Goal: Task Accomplishment & Management: Manage account settings

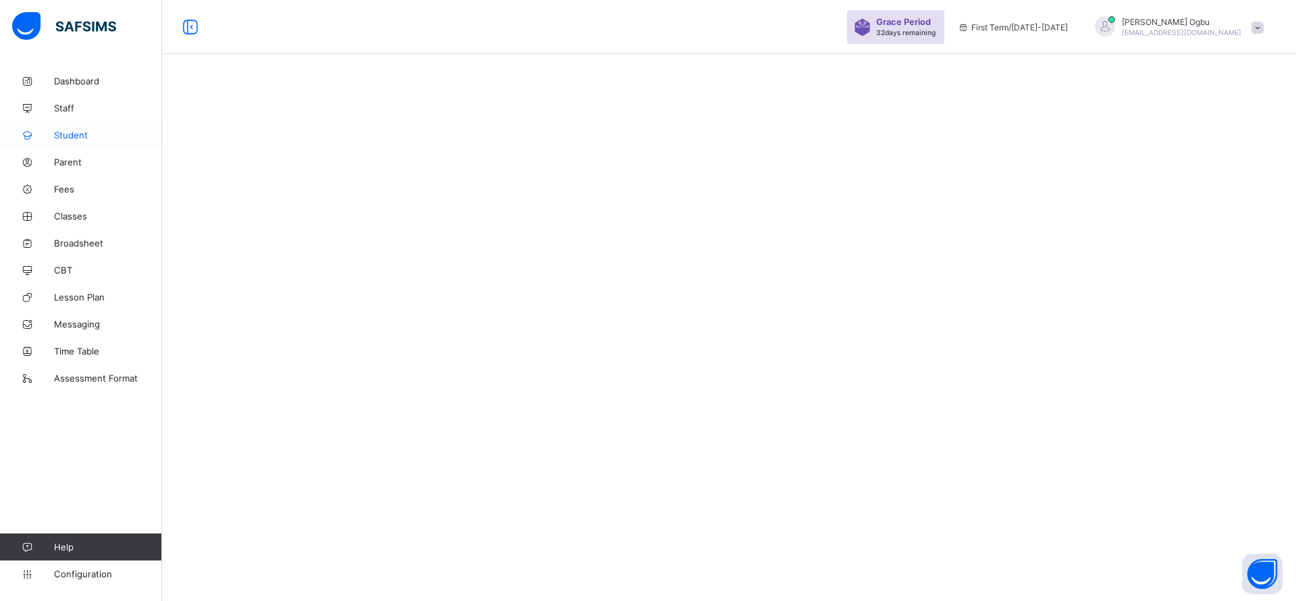
click at [74, 133] on span "Student" at bounding box center [108, 135] width 108 height 11
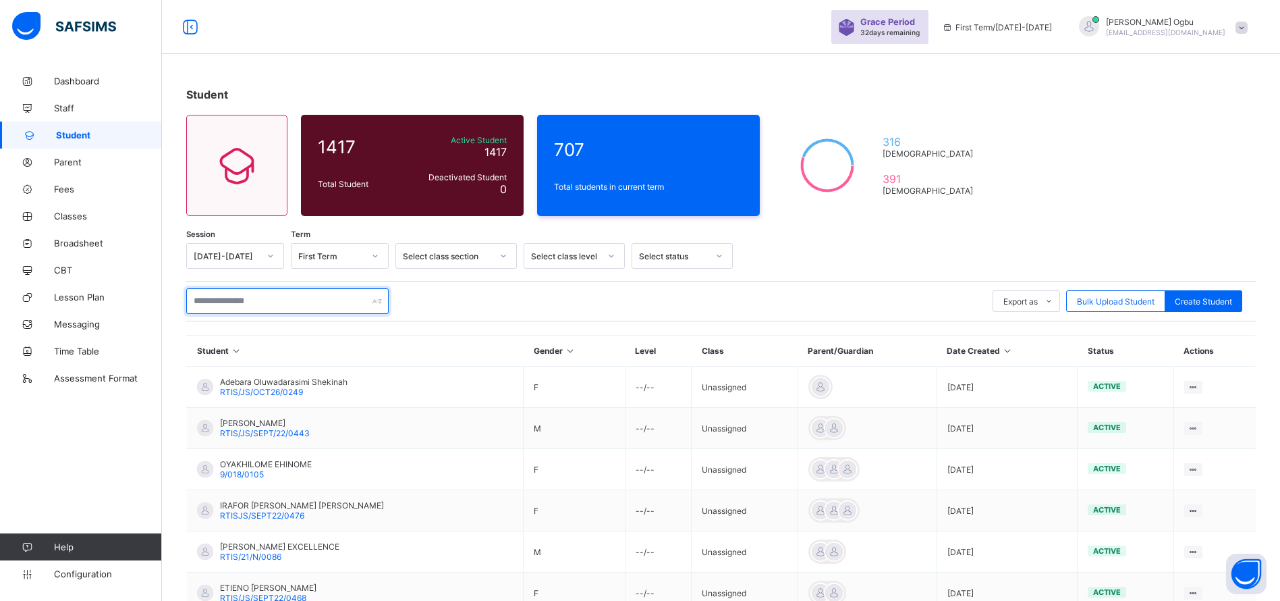
click at [228, 296] on input "text" at bounding box center [287, 301] width 202 height 26
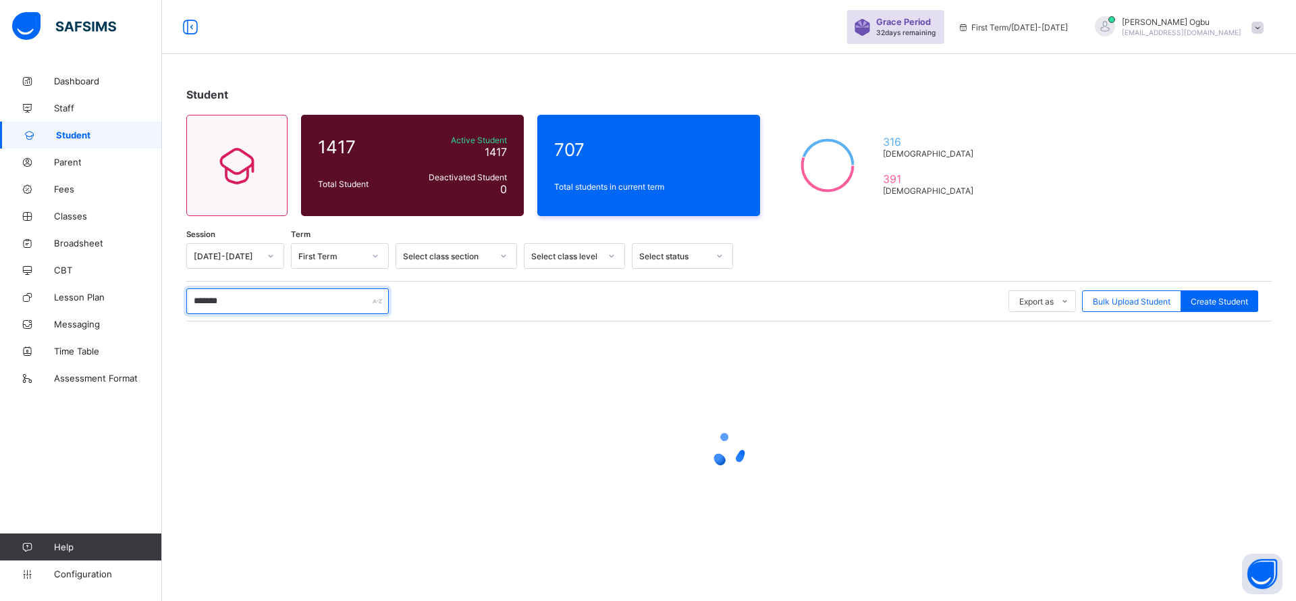
type input "********"
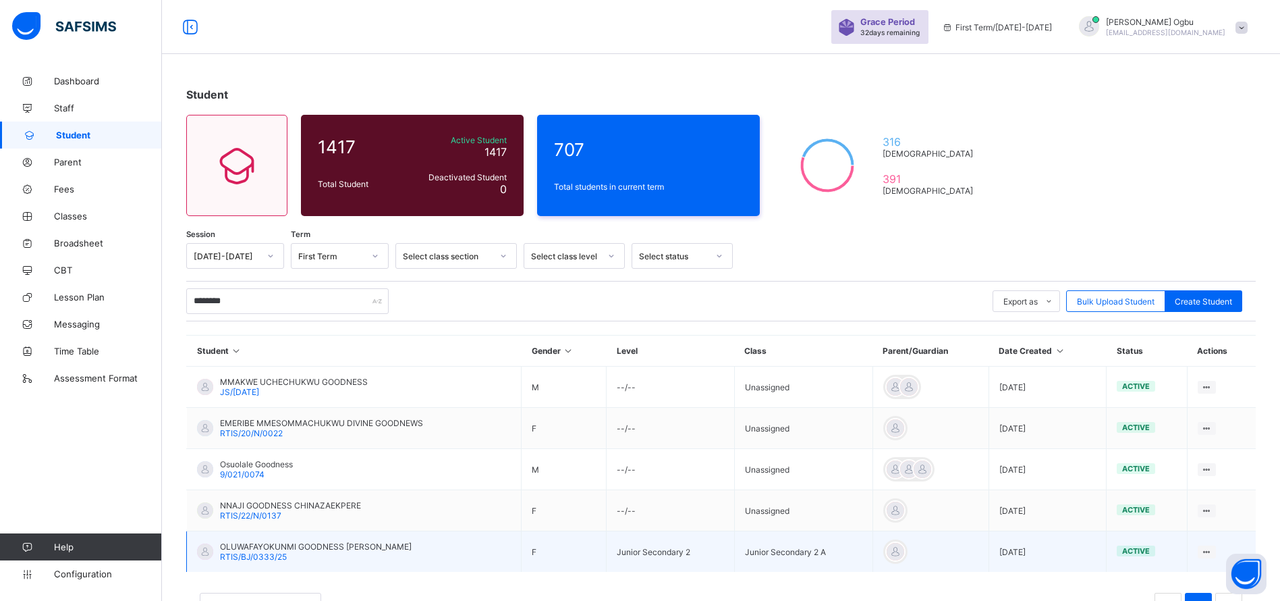
click at [285, 558] on span "RTIS/BJ/0333/25" at bounding box center [253, 556] width 67 height 10
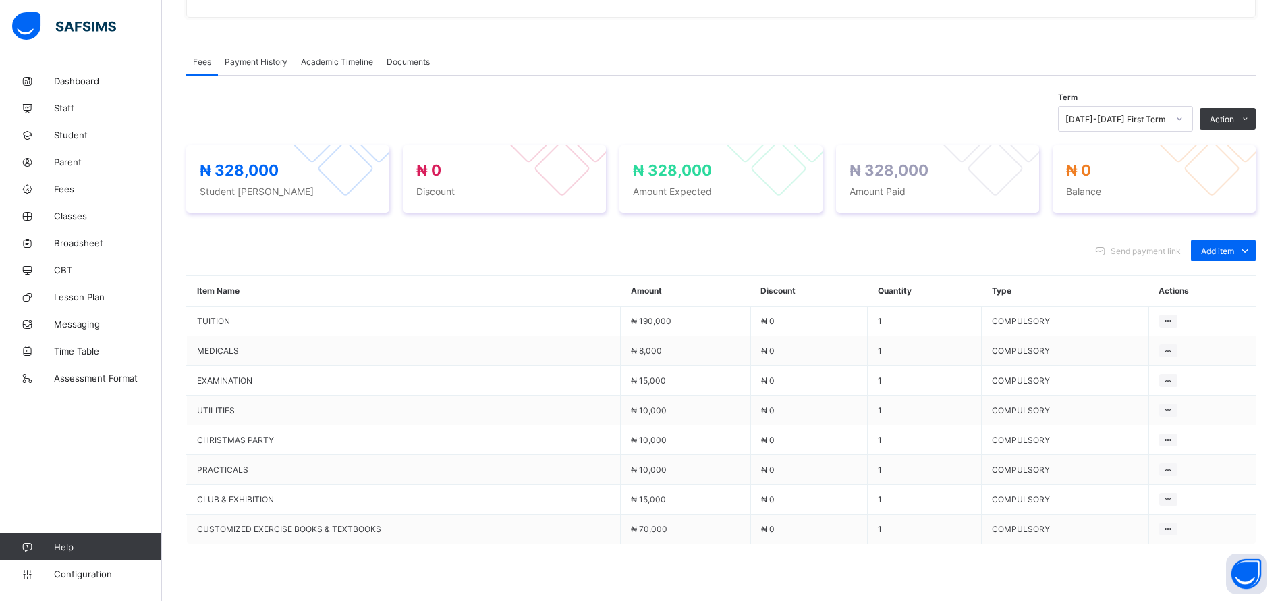
scroll to position [381, 0]
click at [1234, 246] on span "Add item" at bounding box center [1217, 250] width 33 height 10
click at [1223, 277] on div "Optional items" at bounding box center [1223, 279] width 54 height 13
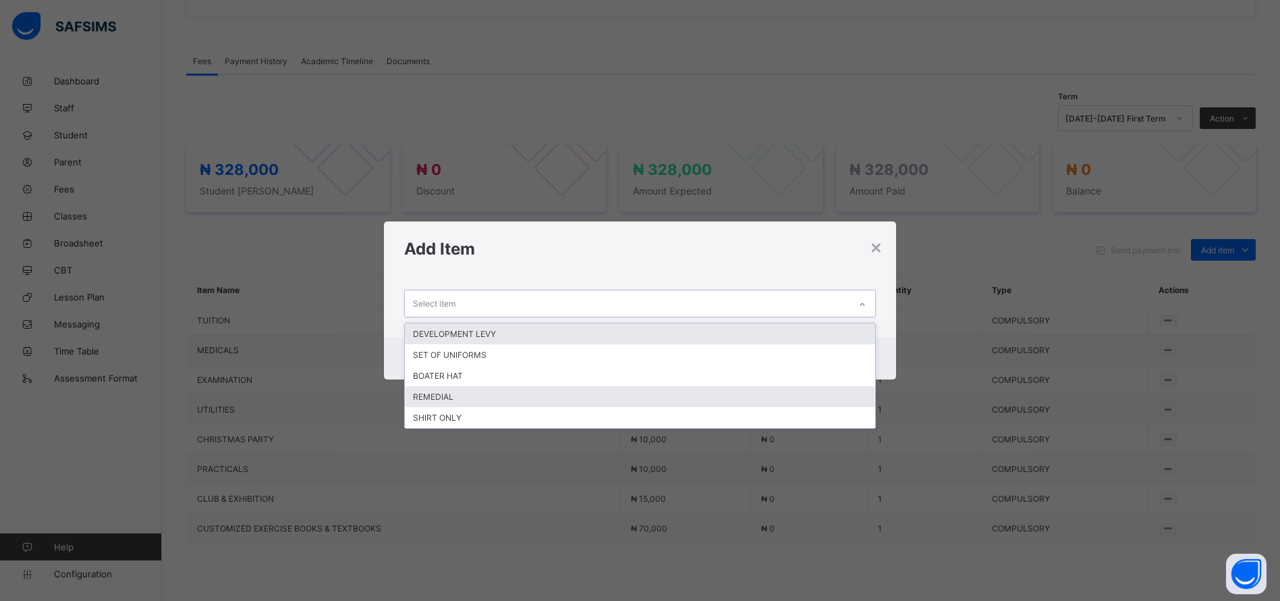
click at [447, 393] on div "REMEDIAL" at bounding box center [640, 396] width 470 height 21
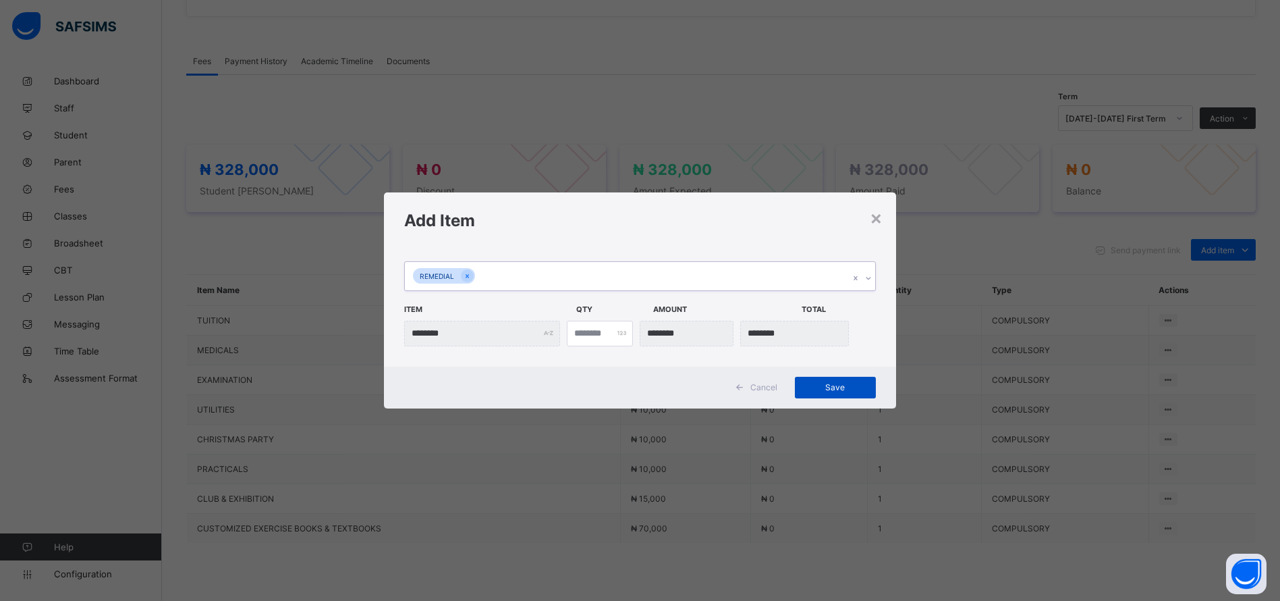
click at [854, 388] on span "Save" at bounding box center [835, 387] width 61 height 10
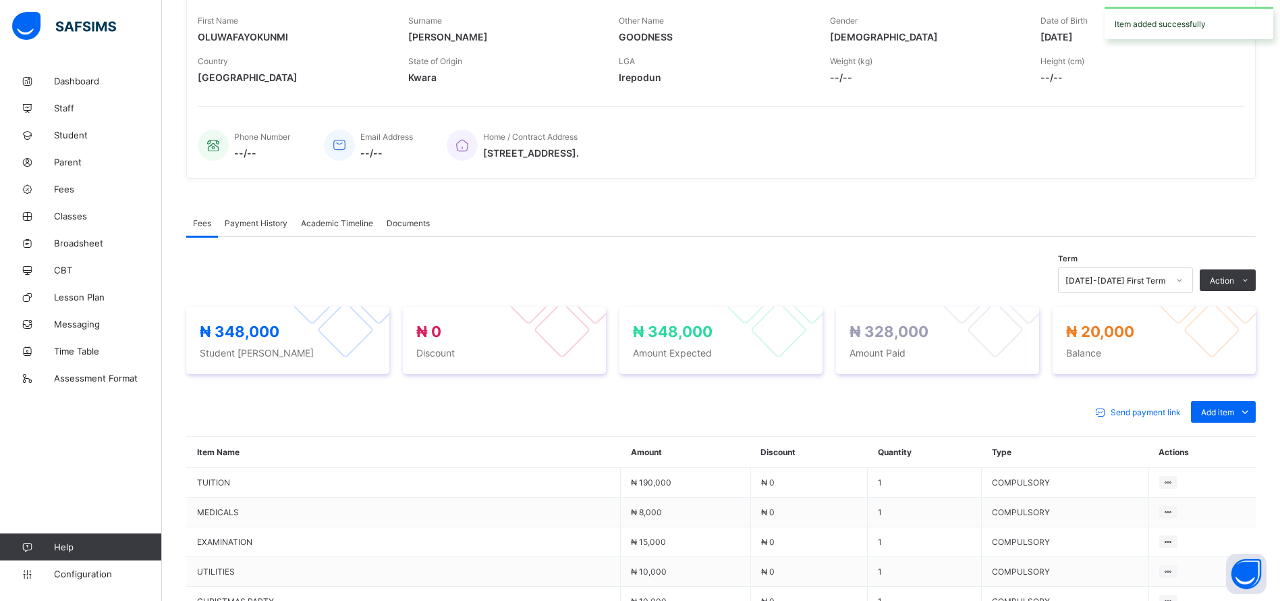
scroll to position [0, 0]
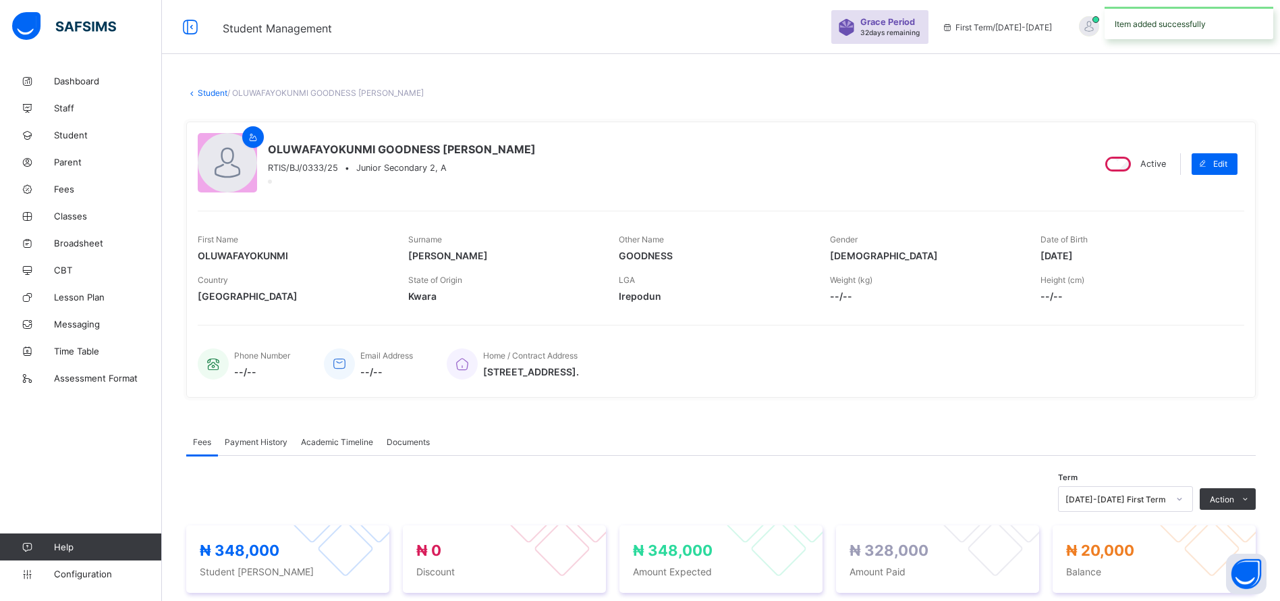
click at [217, 94] on link "Student" at bounding box center [213, 93] width 30 height 10
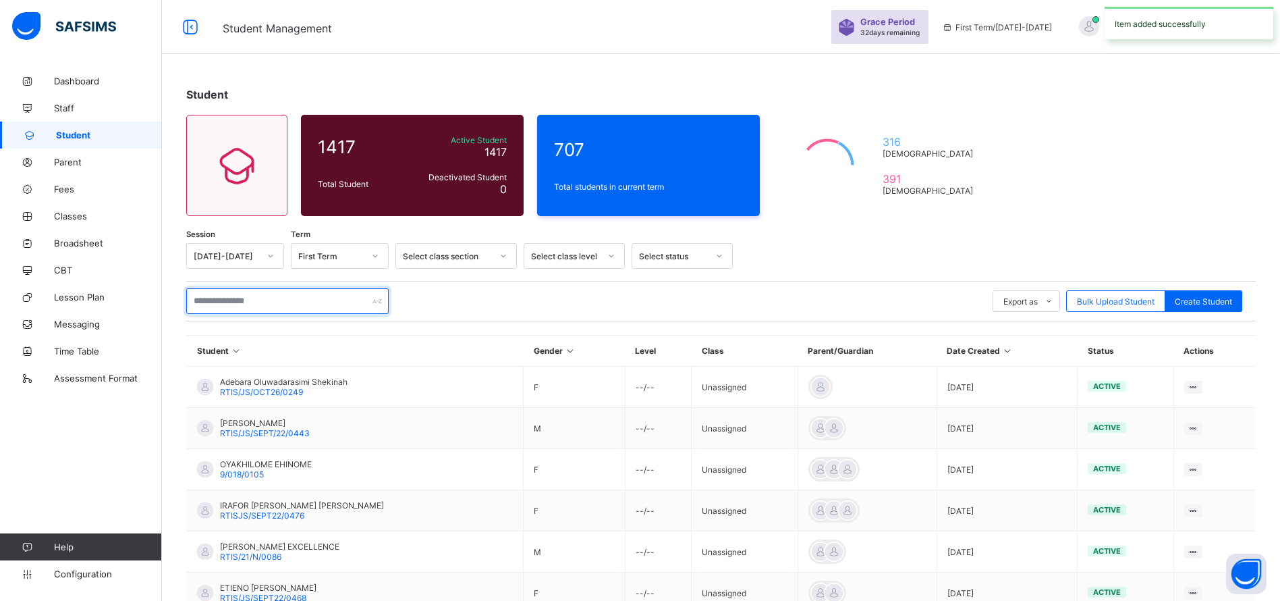
click at [254, 297] on input "text" at bounding box center [287, 301] width 202 height 26
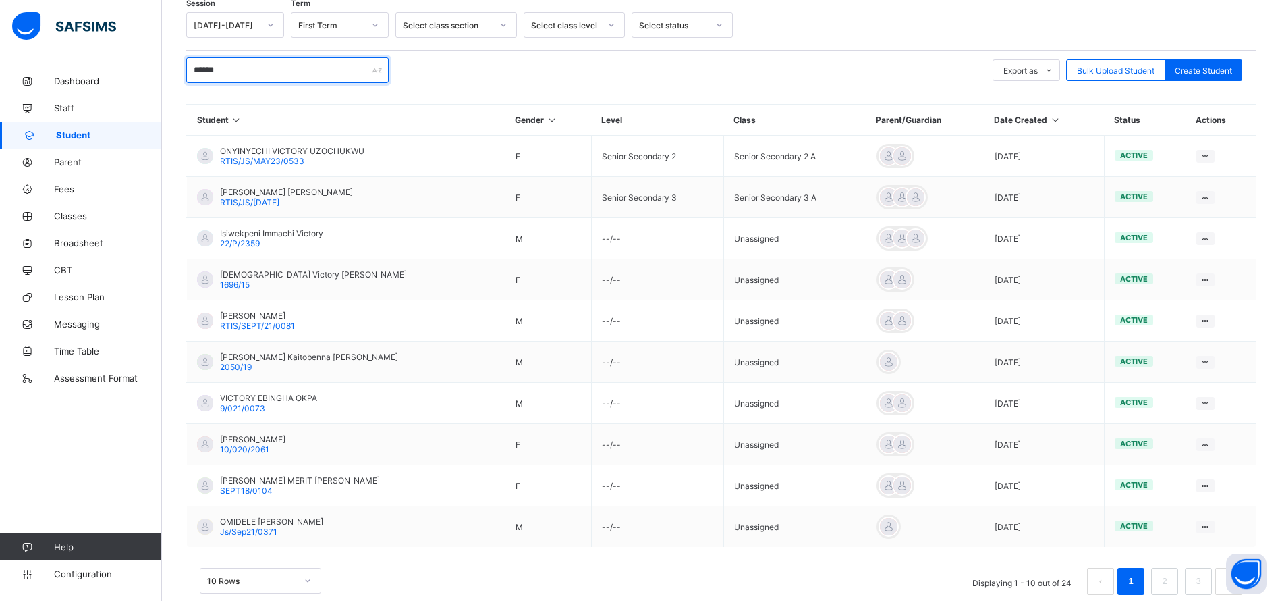
scroll to position [258, 0]
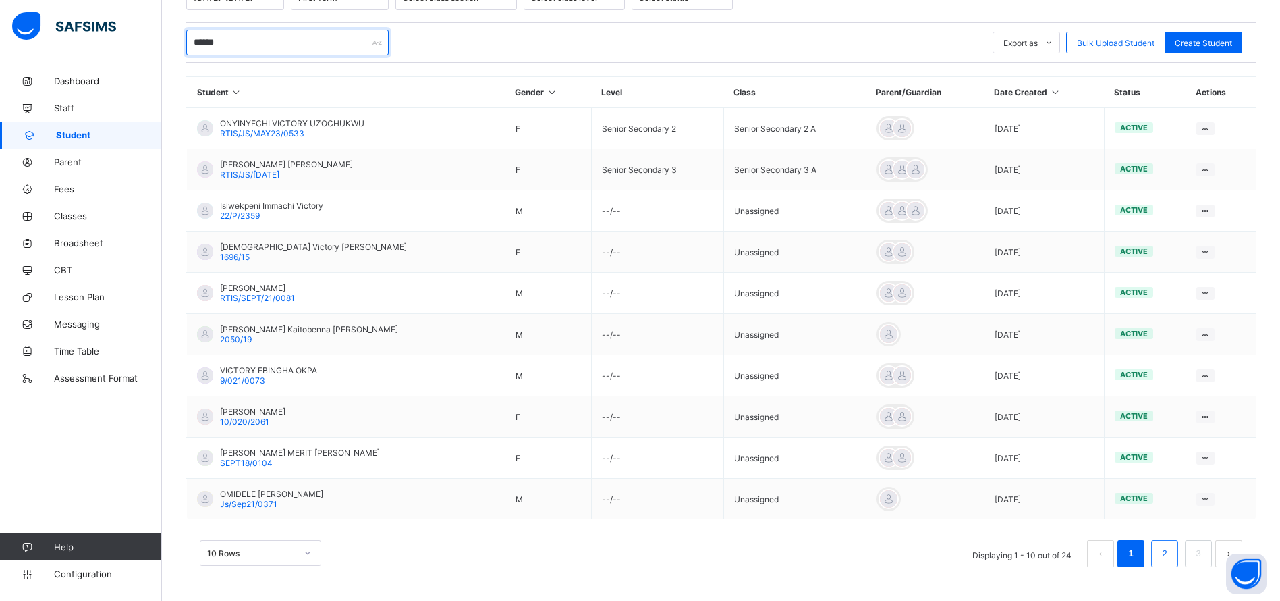
type input "******"
click at [1171, 553] on link "2" at bounding box center [1164, 554] width 13 height 18
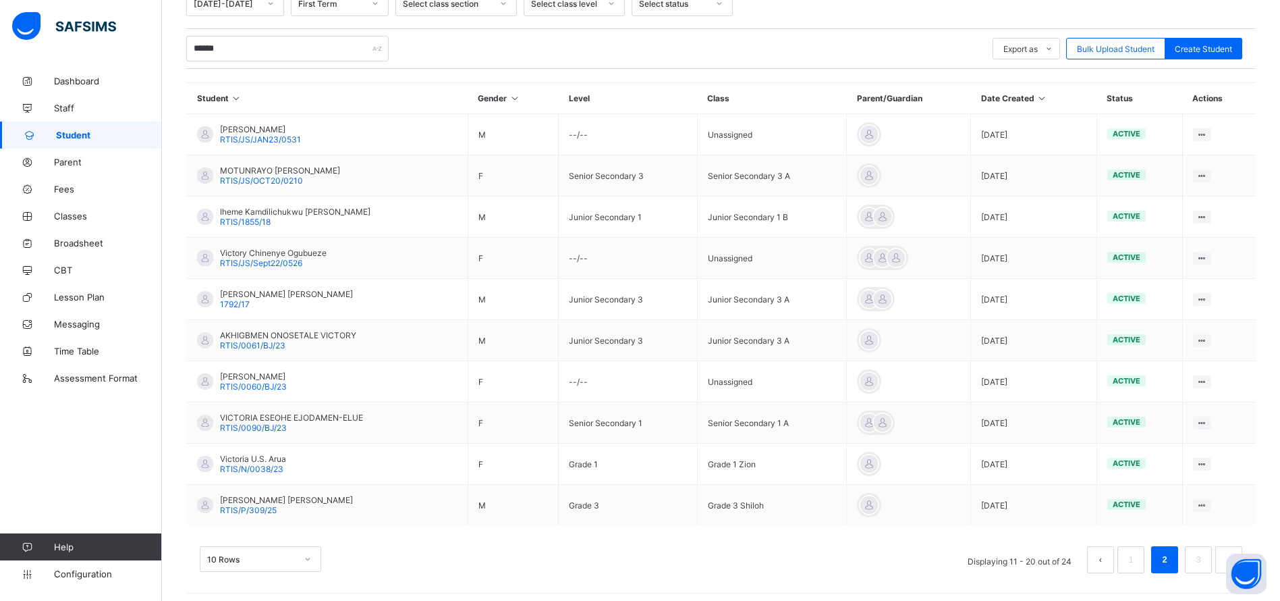
scroll to position [253, 0]
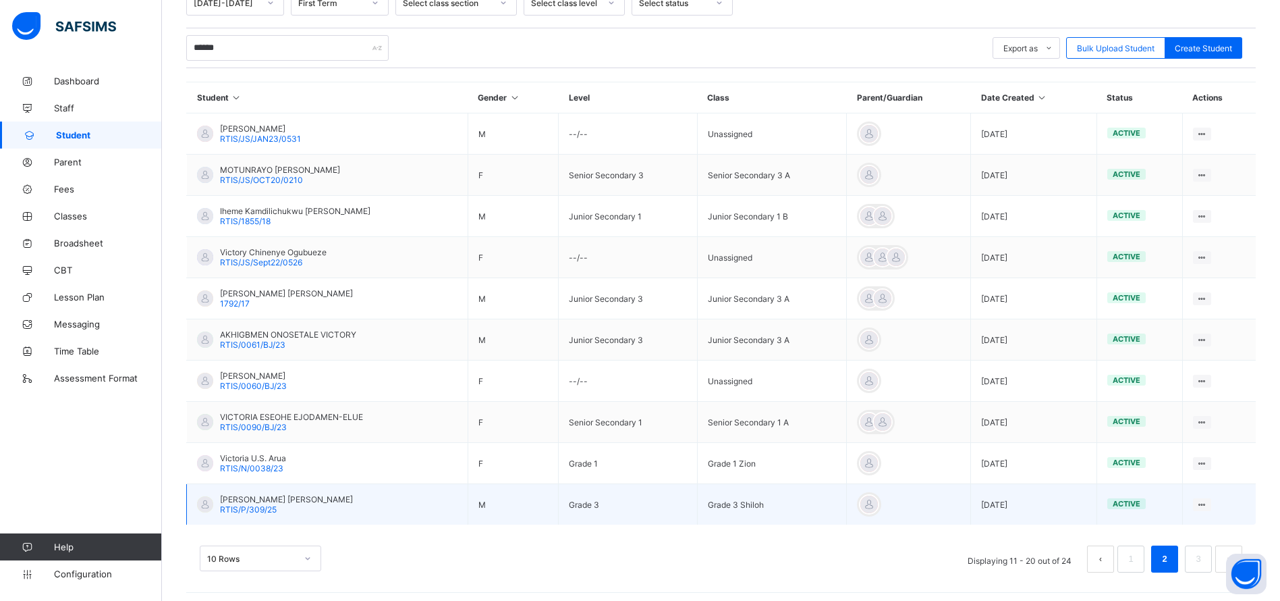
click at [275, 511] on span "RTIS/P/309/25" at bounding box center [248, 509] width 57 height 10
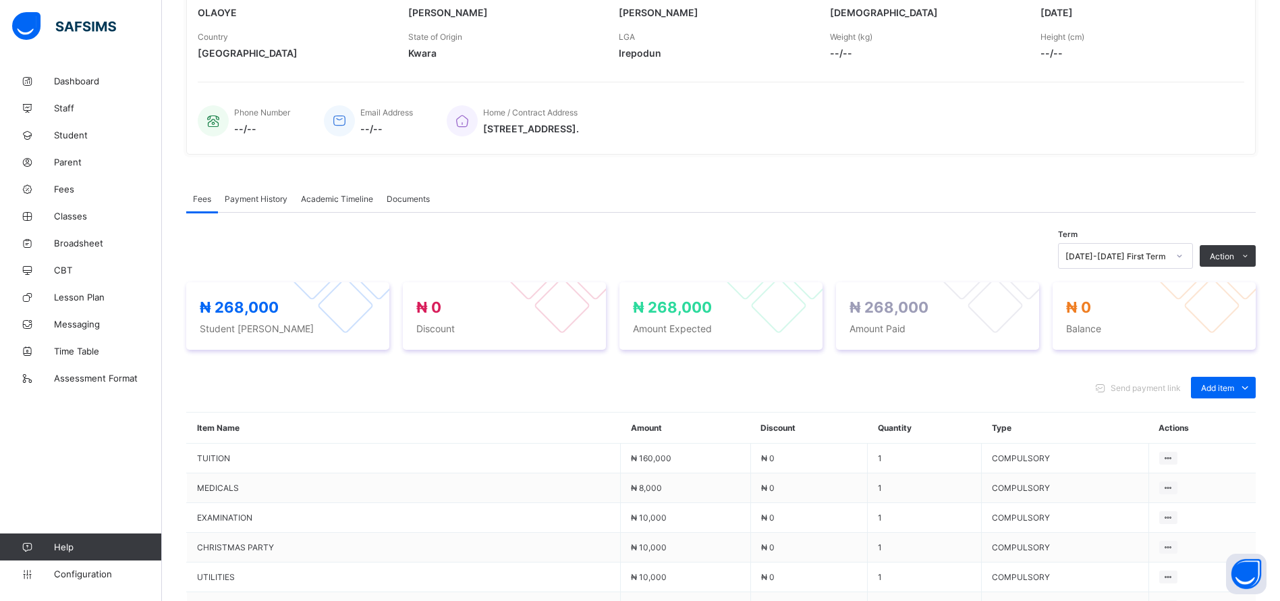
scroll to position [256, 0]
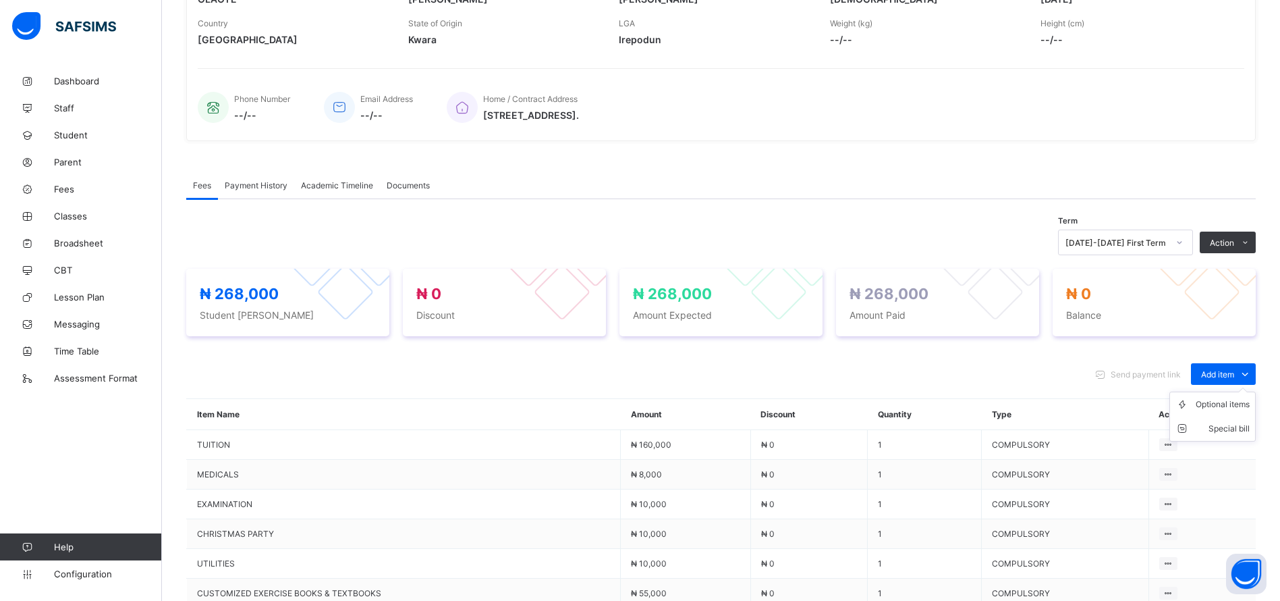
click at [1247, 391] on ul "Optional items Special bill" at bounding box center [1212, 416] width 86 height 50
click at [1234, 404] on div "Optional items" at bounding box center [1223, 403] width 54 height 13
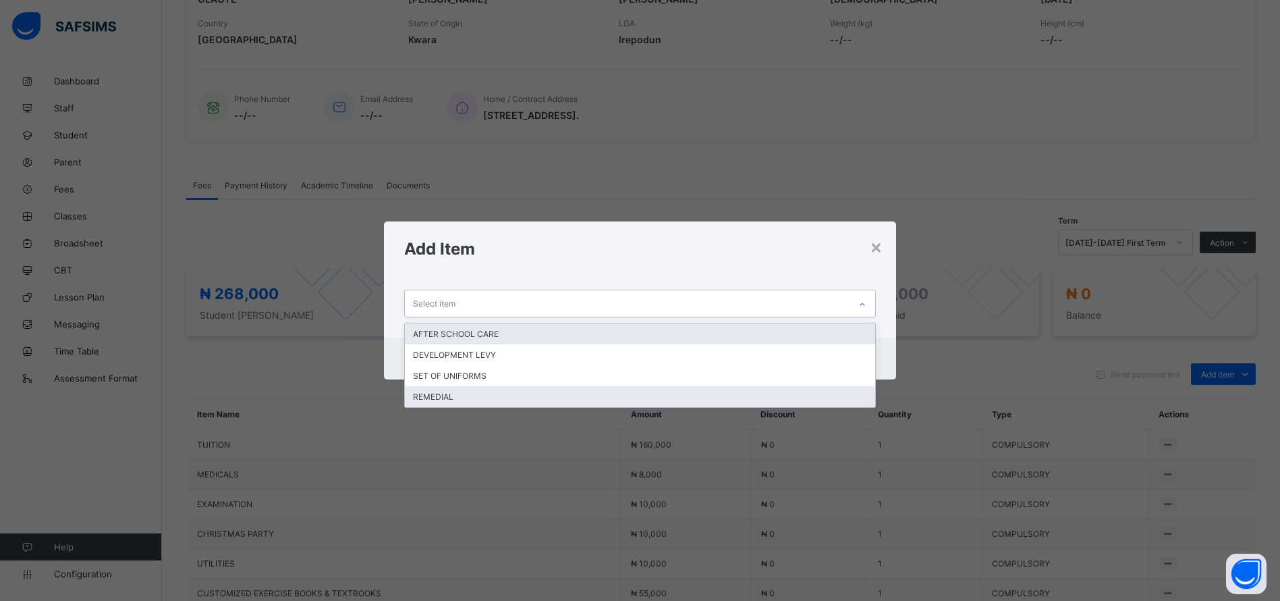
click at [405, 391] on div "REMEDIAL" at bounding box center [640, 396] width 470 height 21
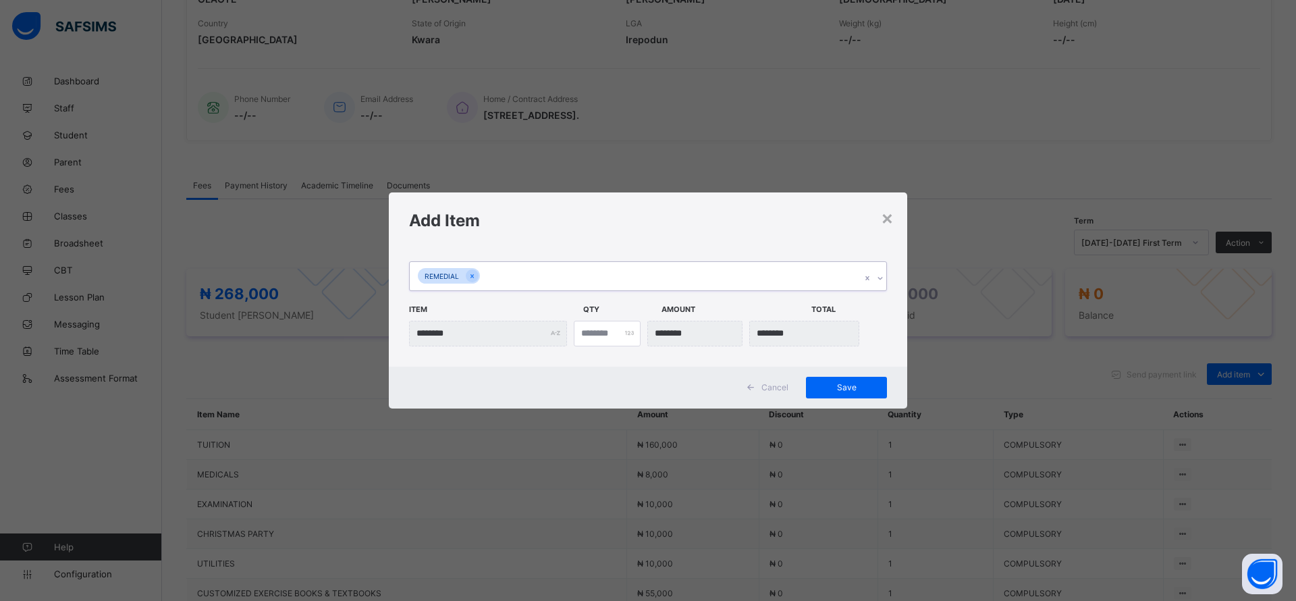
click at [443, 399] on div "Cancel Save" at bounding box center [648, 387] width 518 height 42
click at [829, 389] on span "Save" at bounding box center [846, 387] width 61 height 10
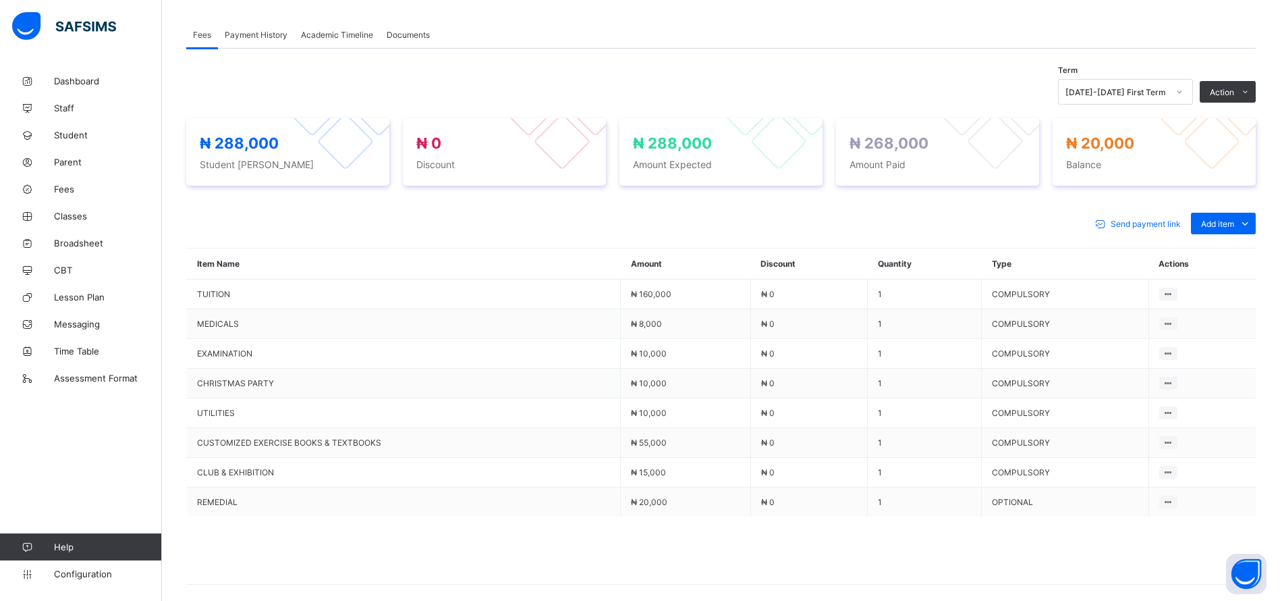
scroll to position [465, 0]
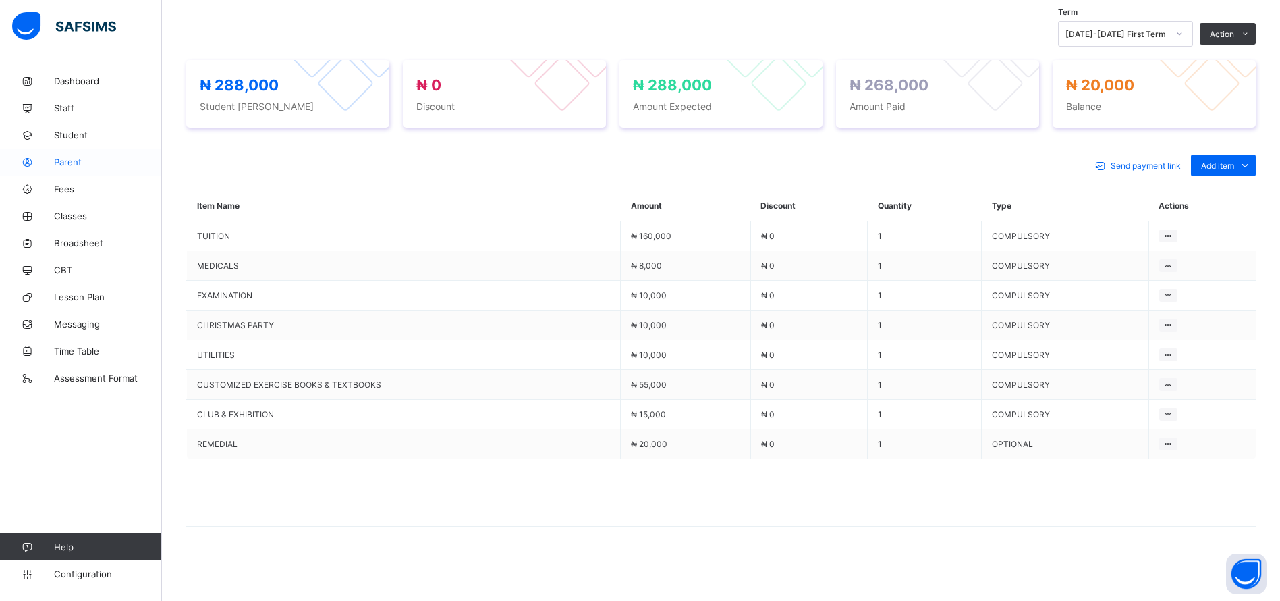
click at [73, 163] on span "Parent" at bounding box center [108, 162] width 108 height 11
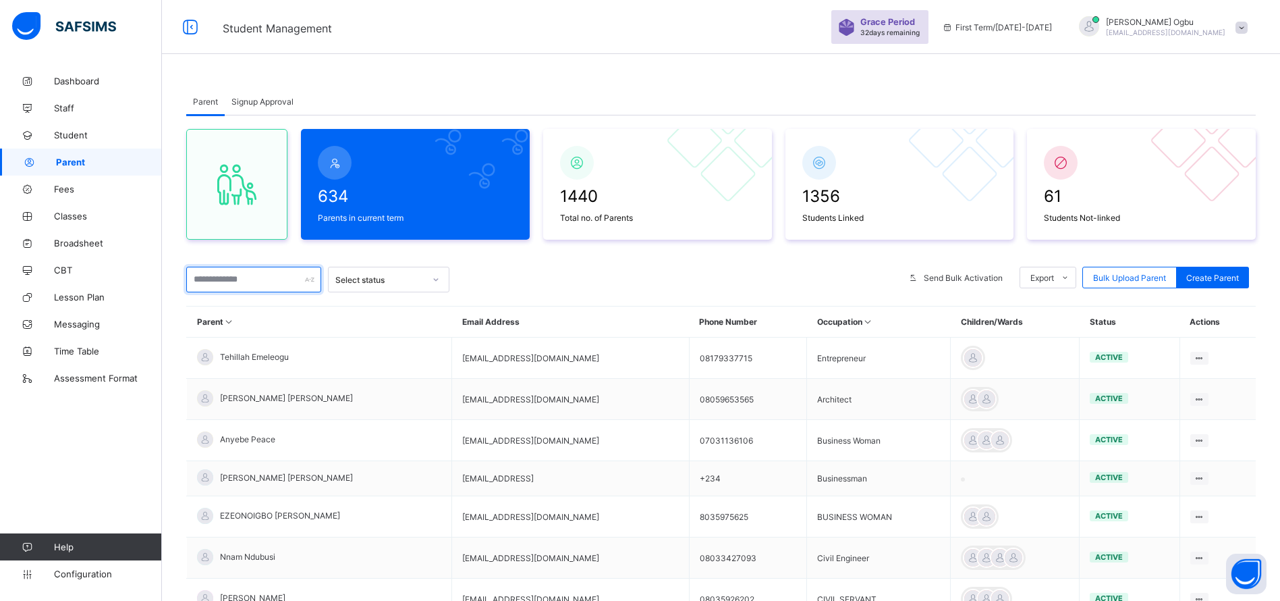
click at [261, 279] on input "text" at bounding box center [253, 280] width 135 height 26
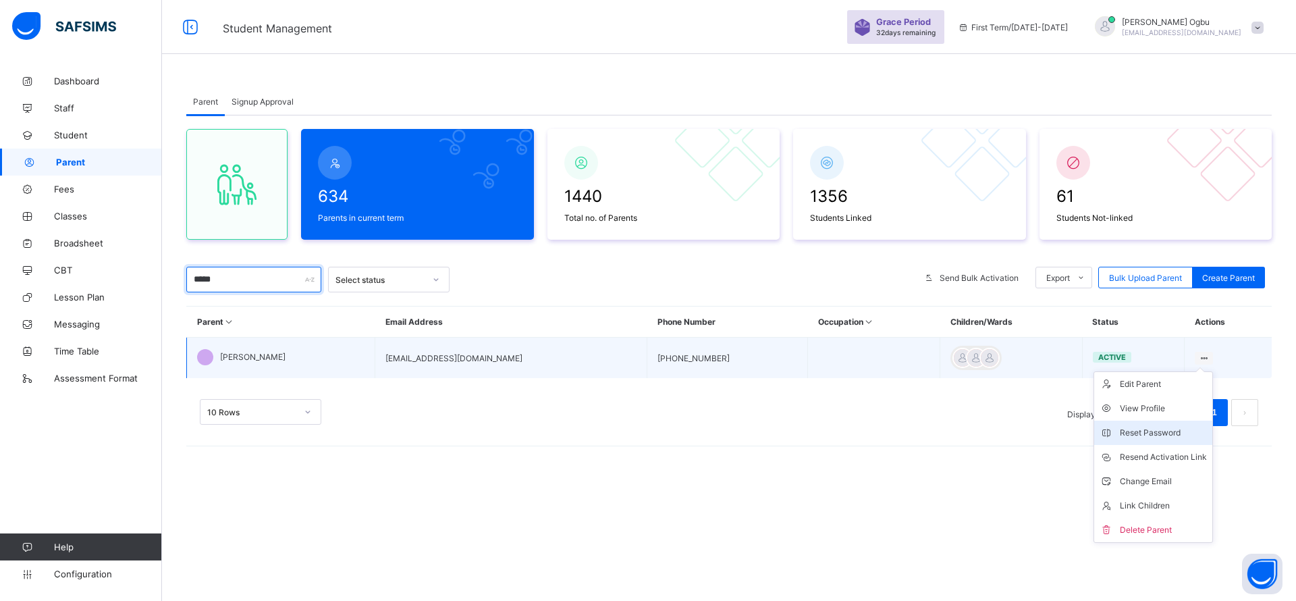
type input "*****"
click at [1142, 428] on div "Reset Password" at bounding box center [1162, 432] width 87 height 13
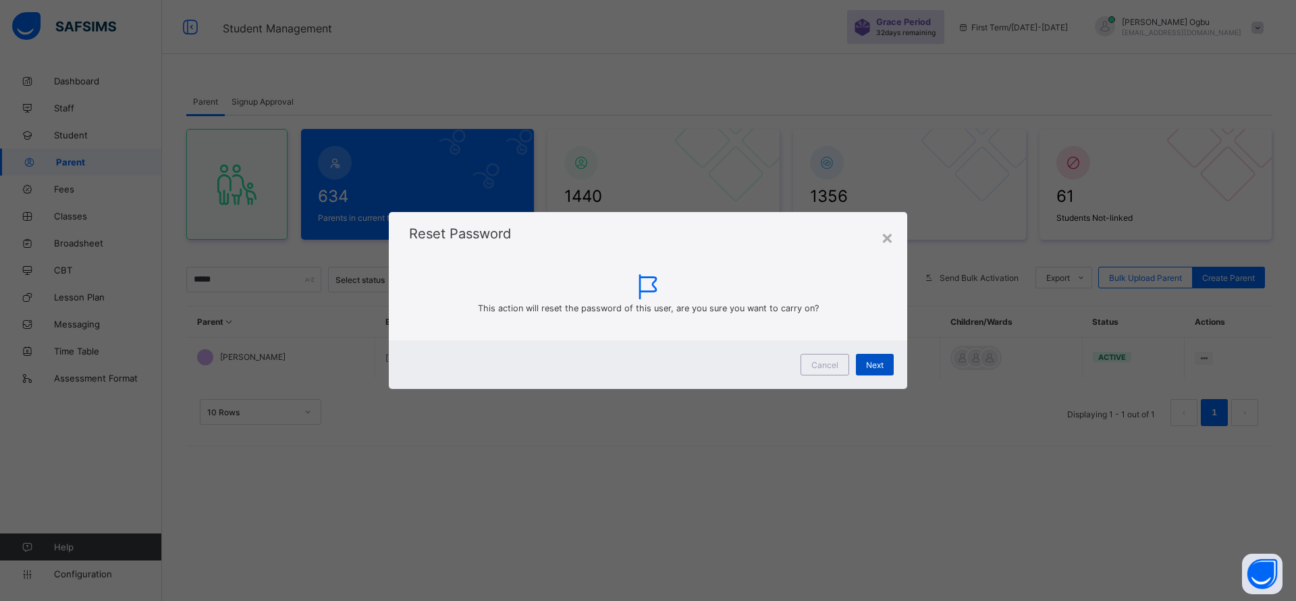
click at [866, 370] on div "Next" at bounding box center [875, 365] width 38 height 22
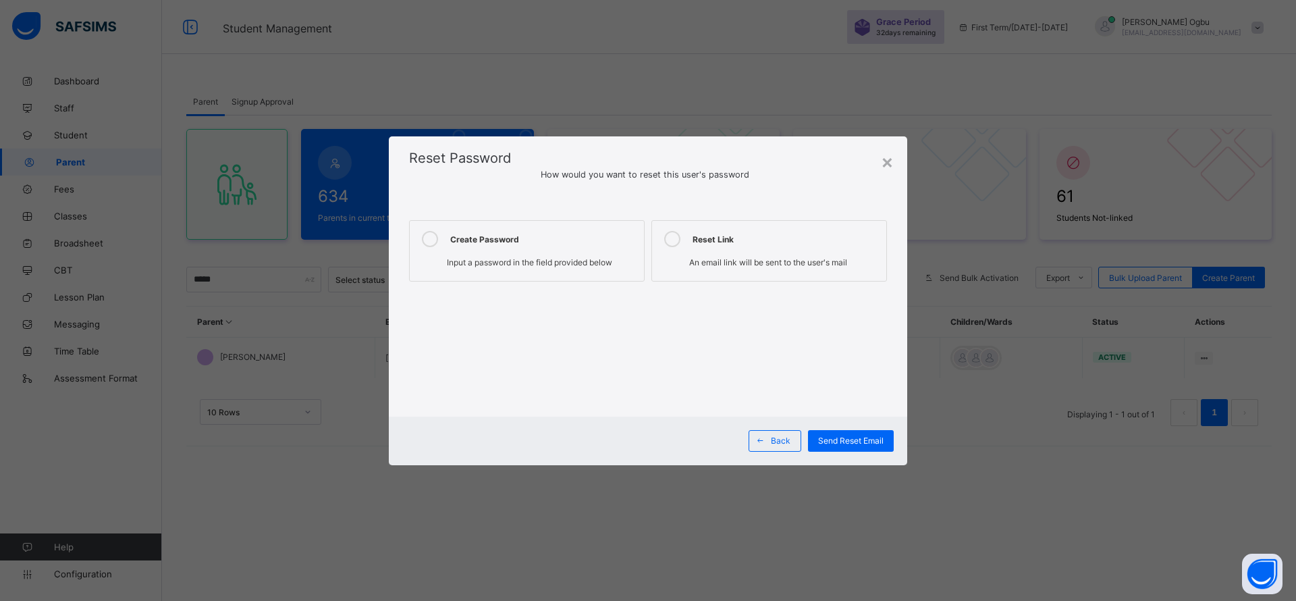
click at [525, 246] on label "Create Password Input a password in the field provided below" at bounding box center [527, 250] width 236 height 61
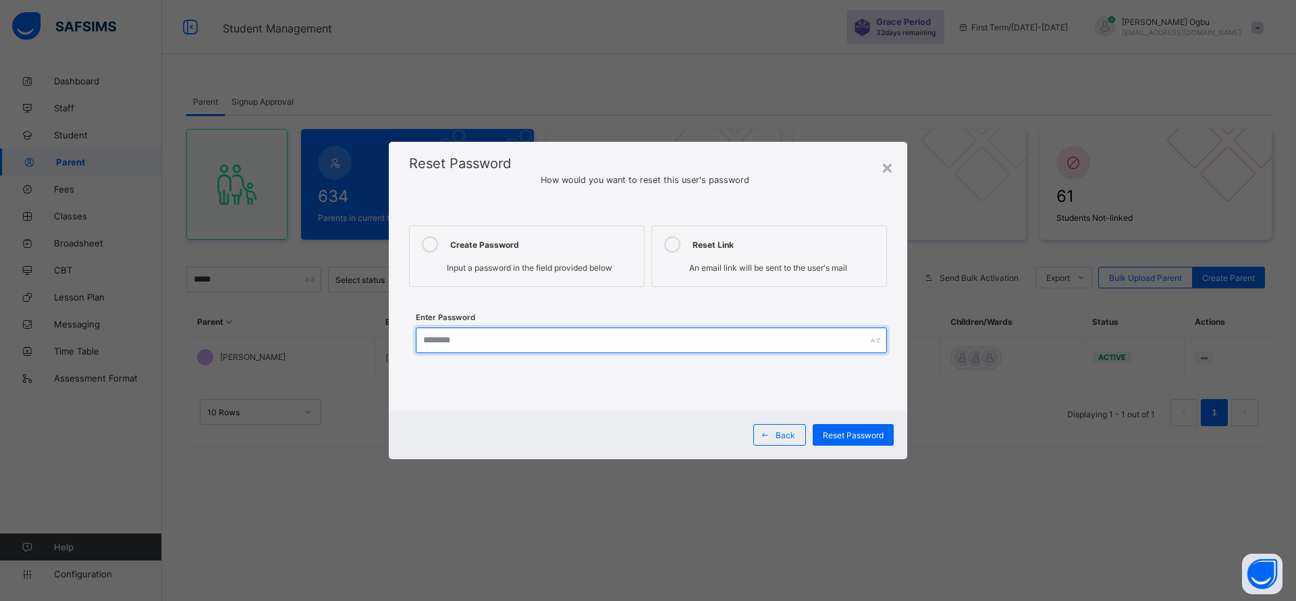
click at [508, 337] on input "text" at bounding box center [651, 340] width 471 height 26
type input "*********"
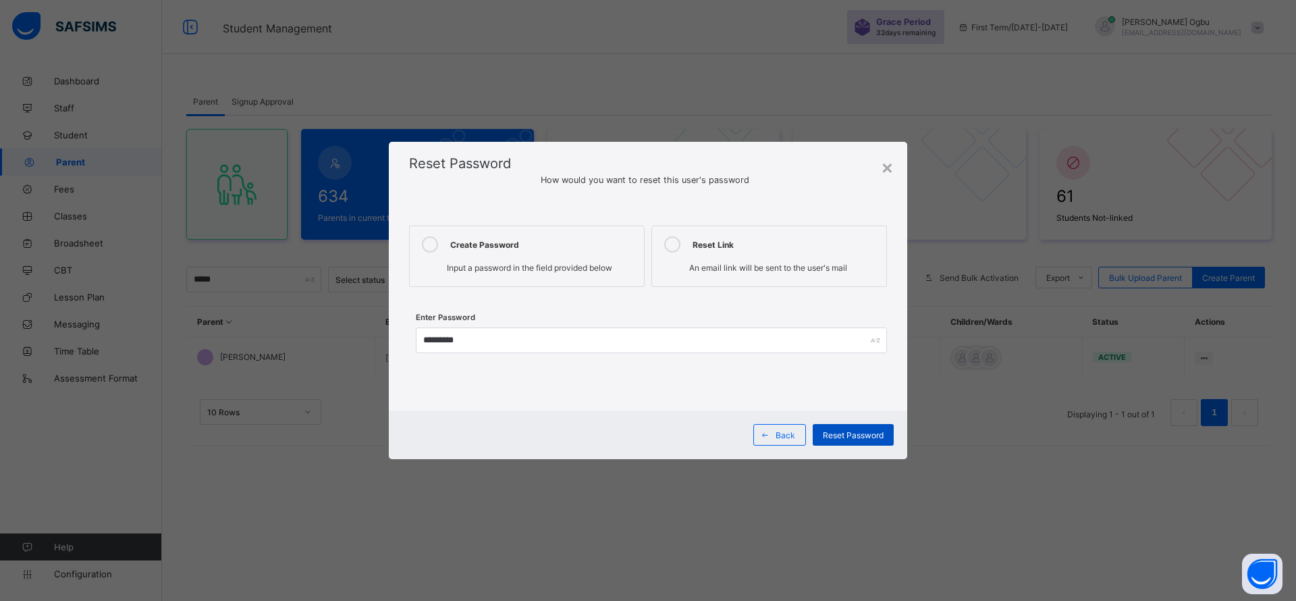
click at [868, 445] on div "Reset Password" at bounding box center [852, 435] width 81 height 22
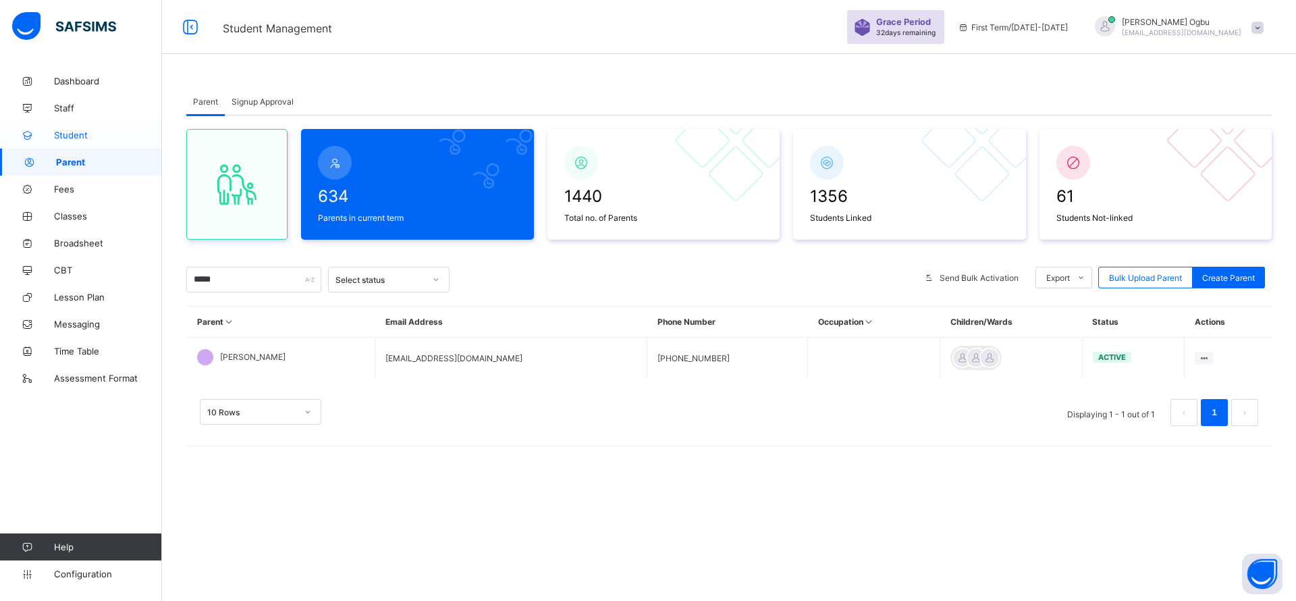
click at [86, 135] on span "Student" at bounding box center [108, 135] width 108 height 11
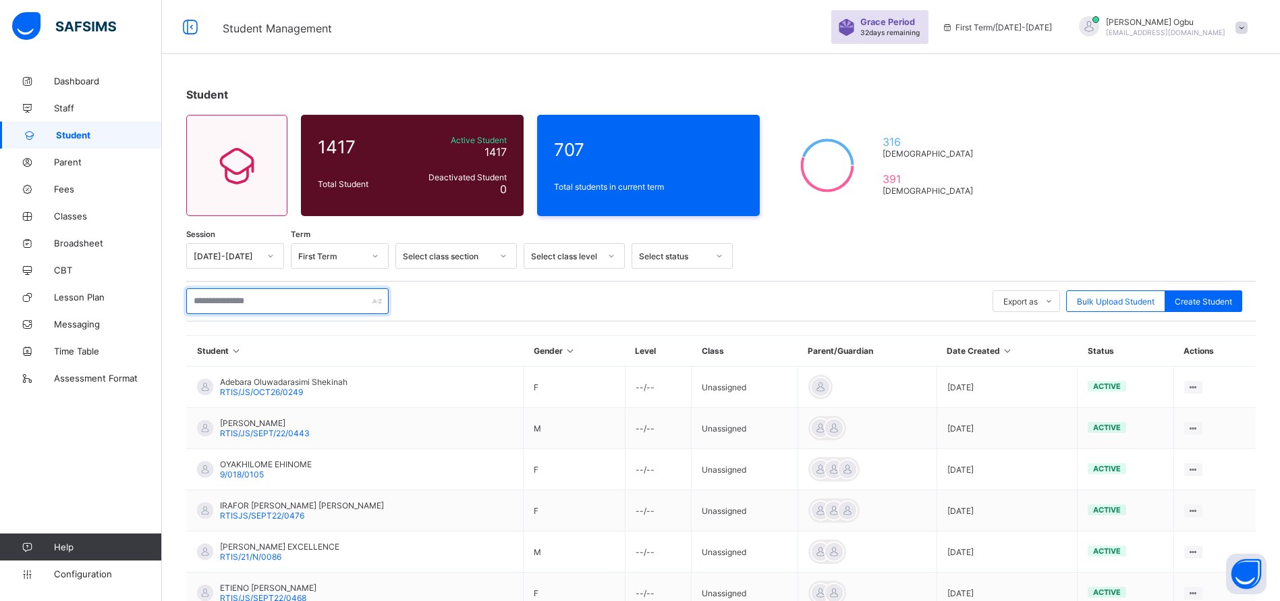
click at [211, 298] on input "text" at bounding box center [287, 301] width 202 height 26
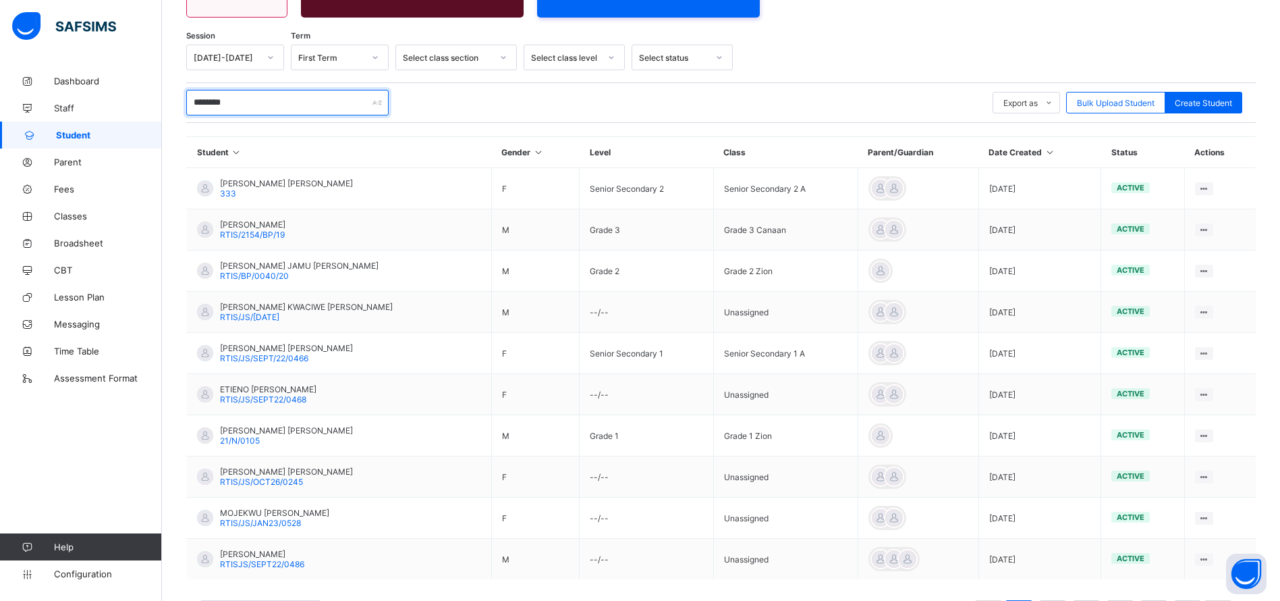
scroll to position [258, 0]
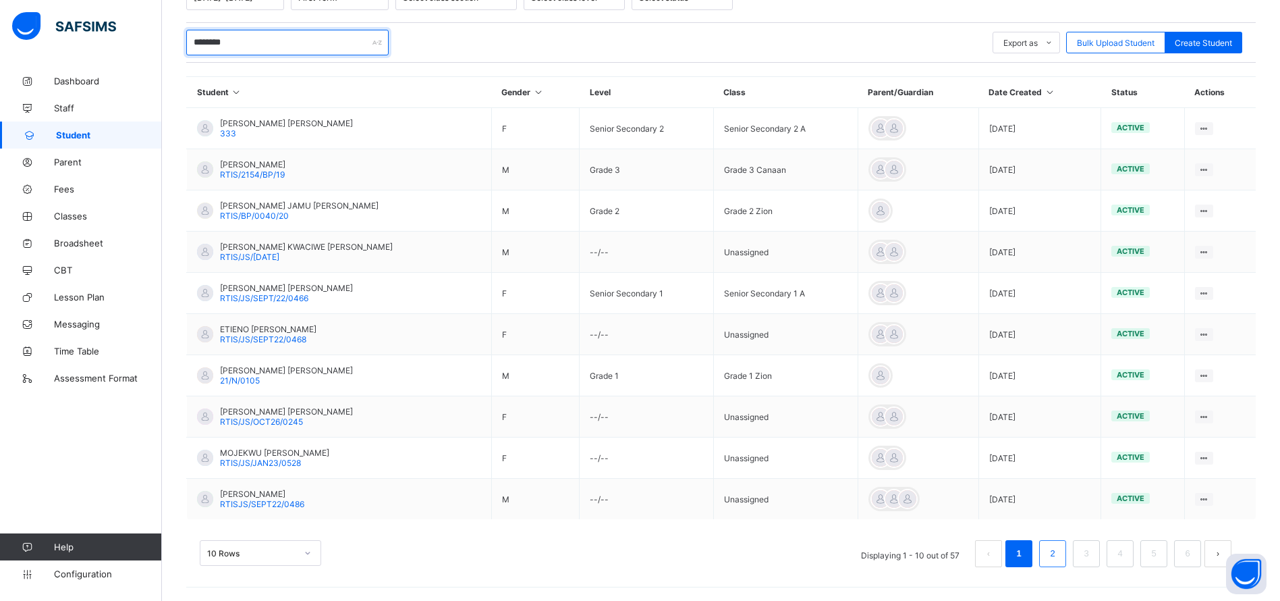
type input "********"
click at [1059, 553] on link "2" at bounding box center [1052, 554] width 13 height 18
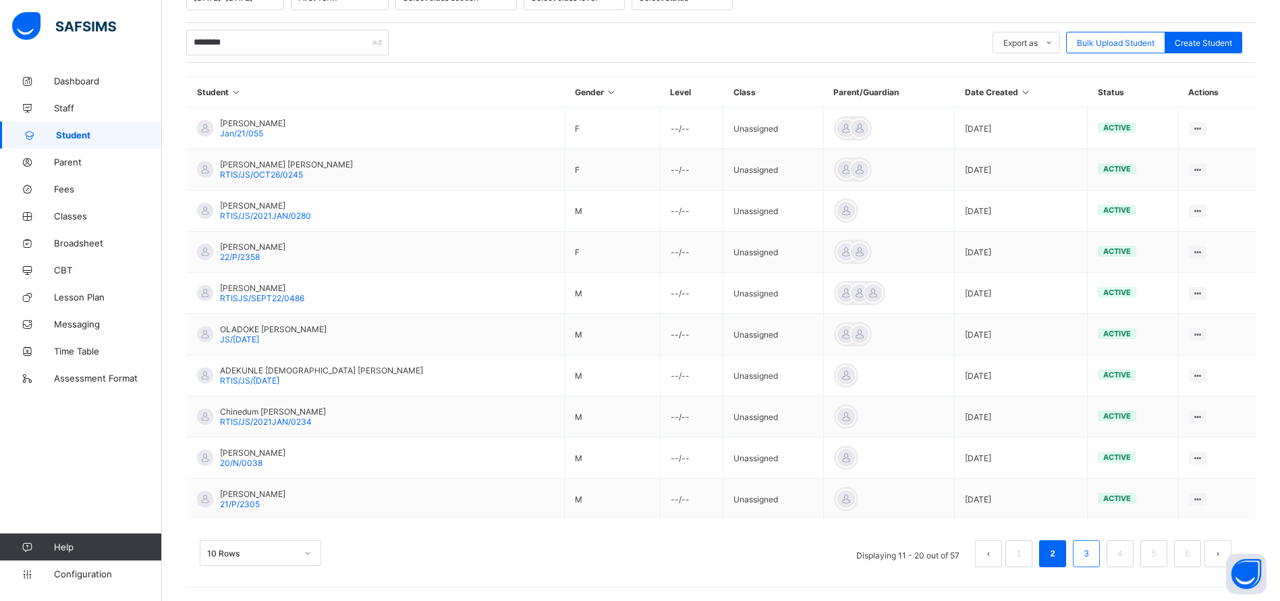
click at [1093, 553] on link "3" at bounding box center [1086, 554] width 13 height 18
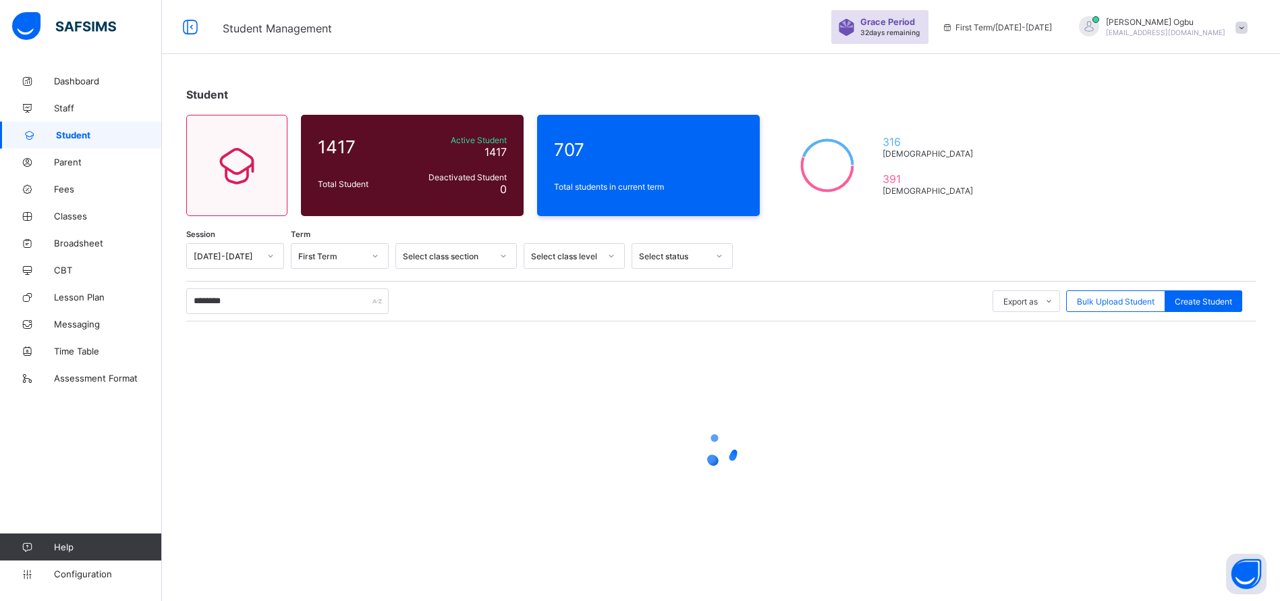
scroll to position [0, 0]
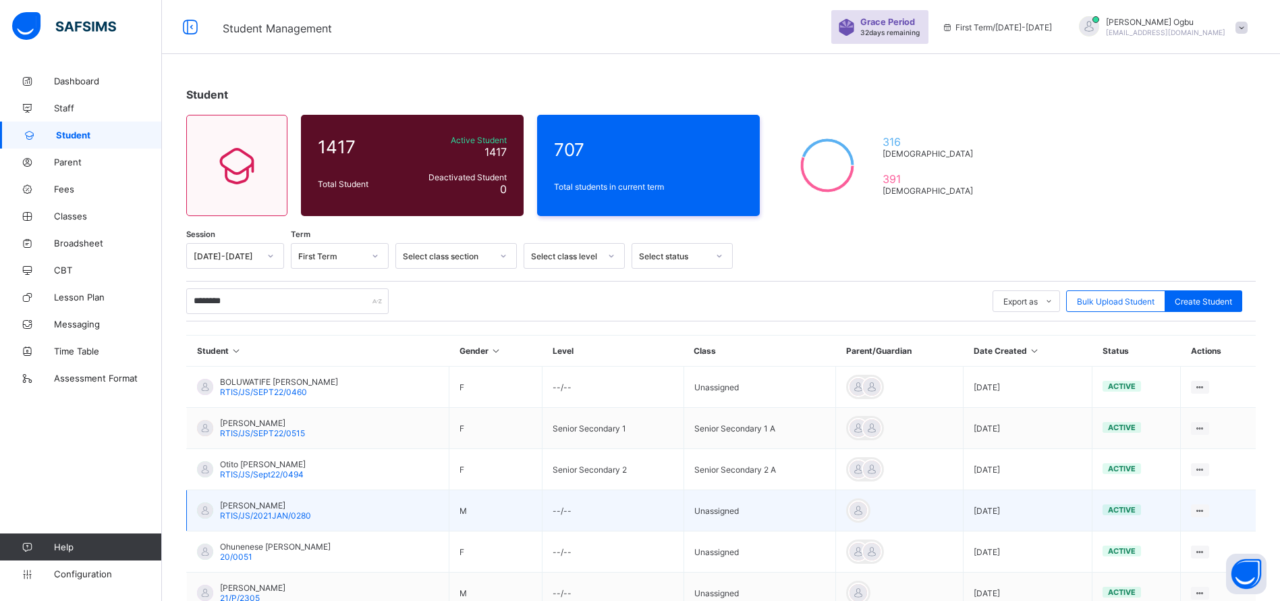
click at [902, 493] on td at bounding box center [900, 510] width 128 height 41
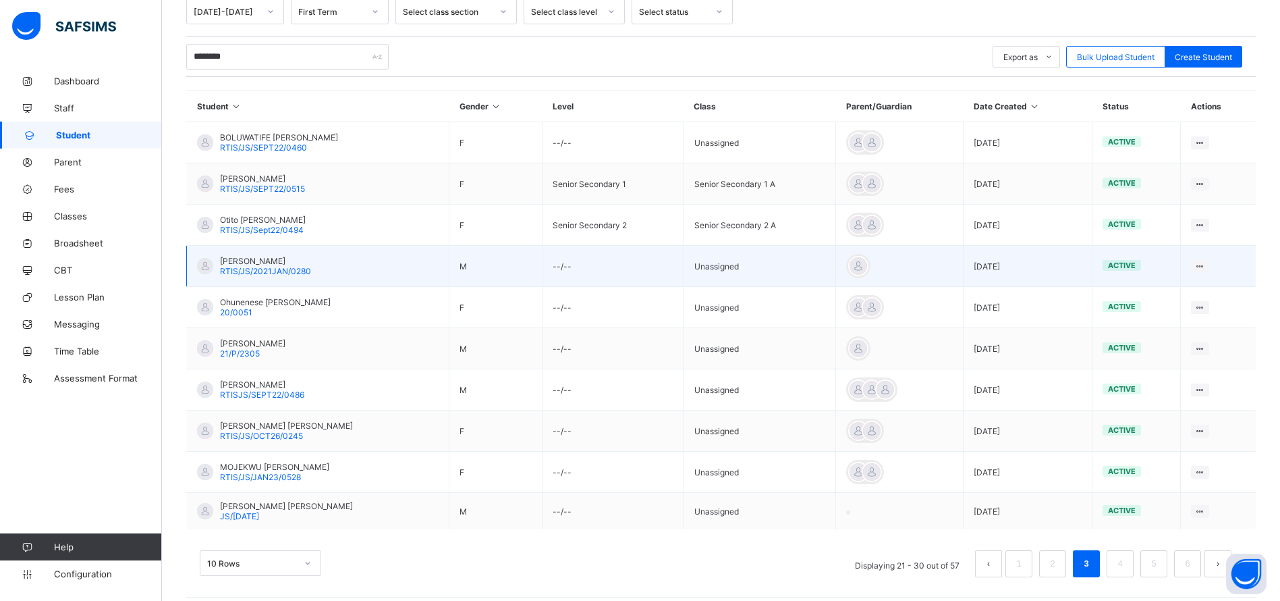
scroll to position [254, 0]
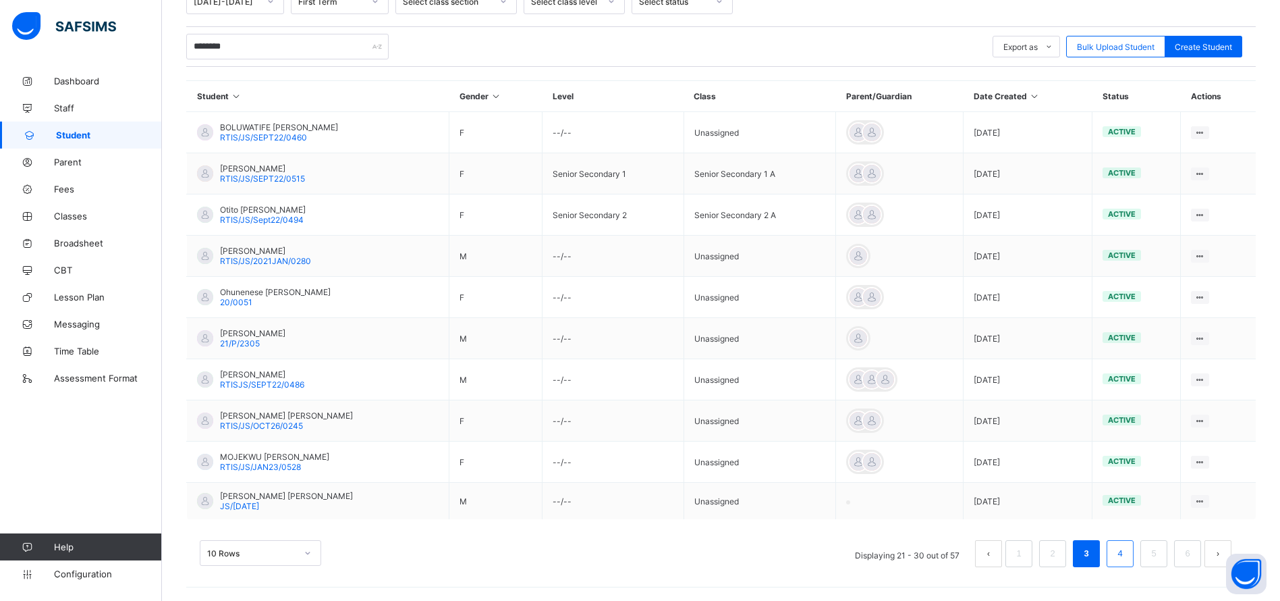
click at [1126, 553] on link "4" at bounding box center [1119, 554] width 13 height 18
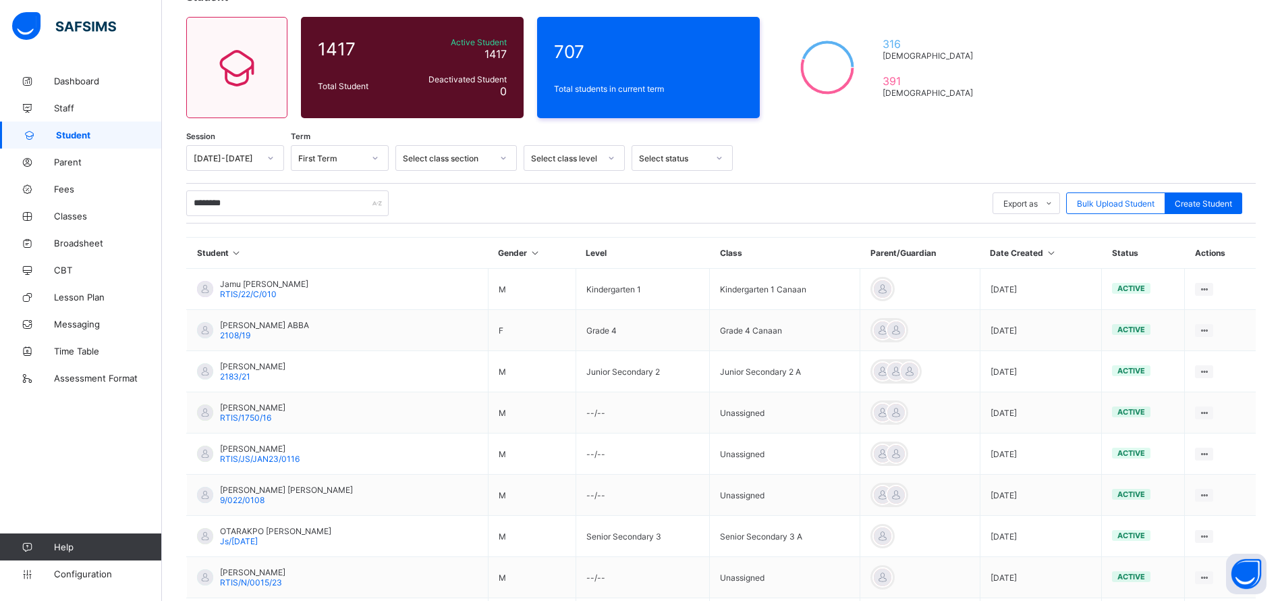
scroll to position [258, 0]
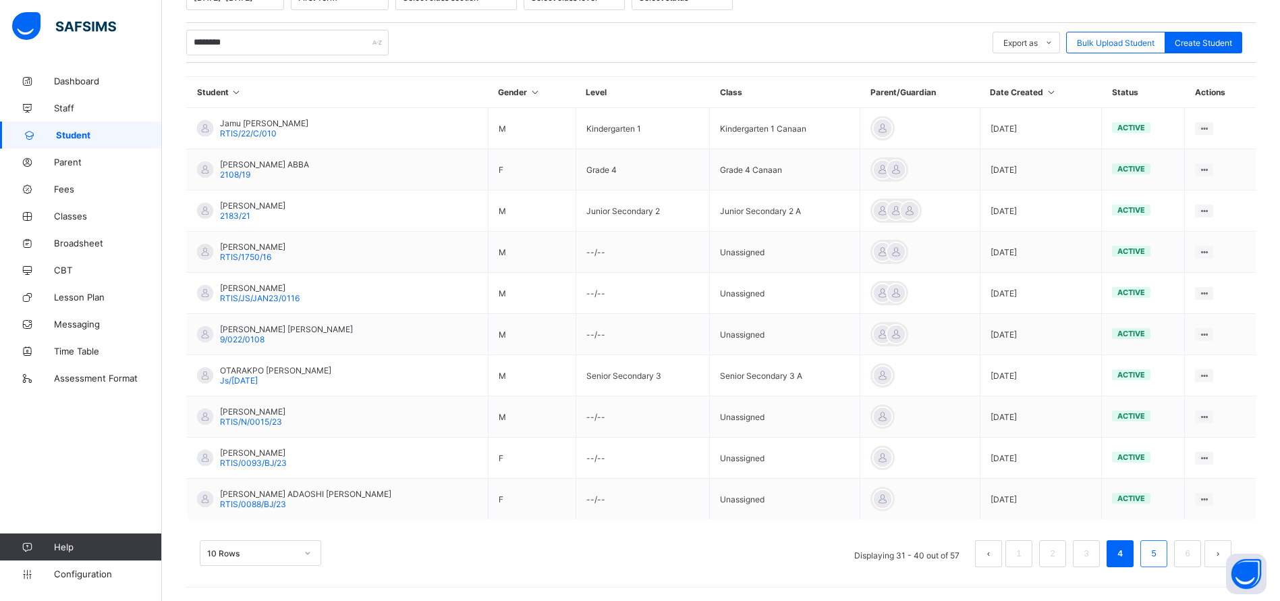
click at [1160, 553] on link "5" at bounding box center [1153, 554] width 13 height 18
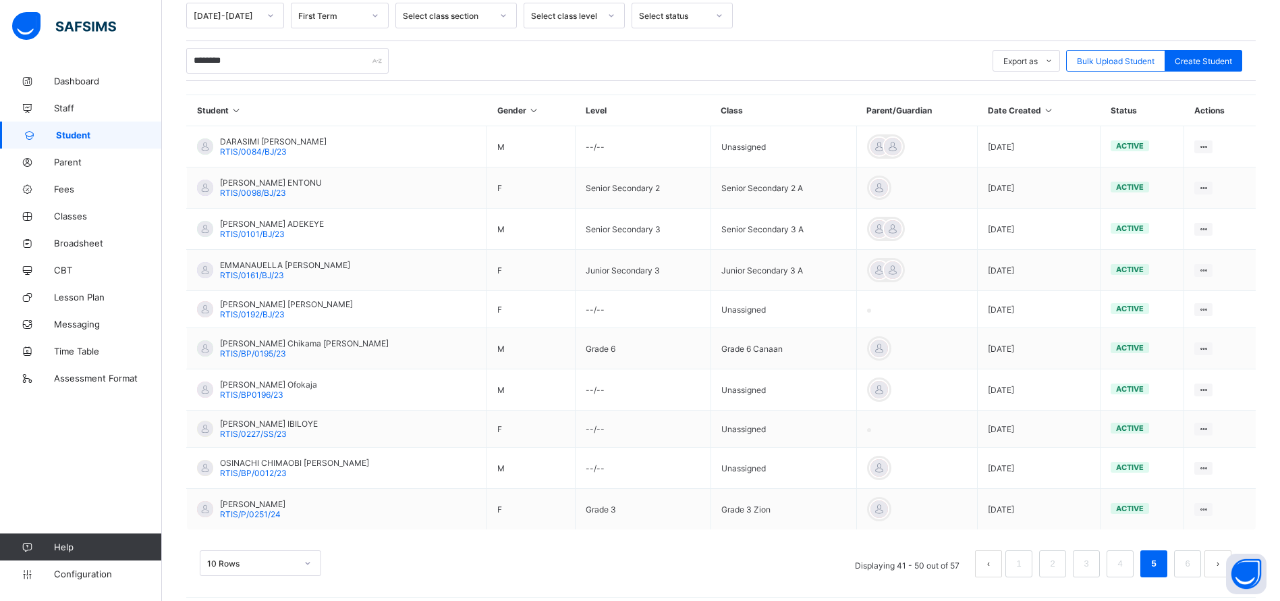
scroll to position [250, 0]
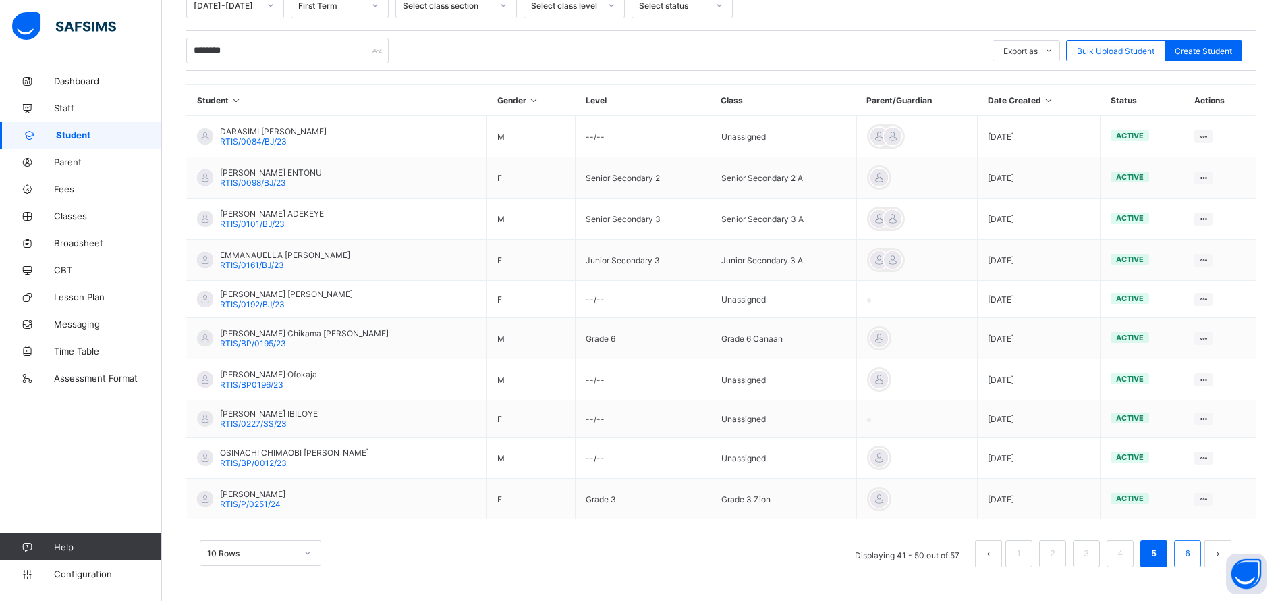
click at [1194, 551] on link "6" at bounding box center [1187, 554] width 13 height 18
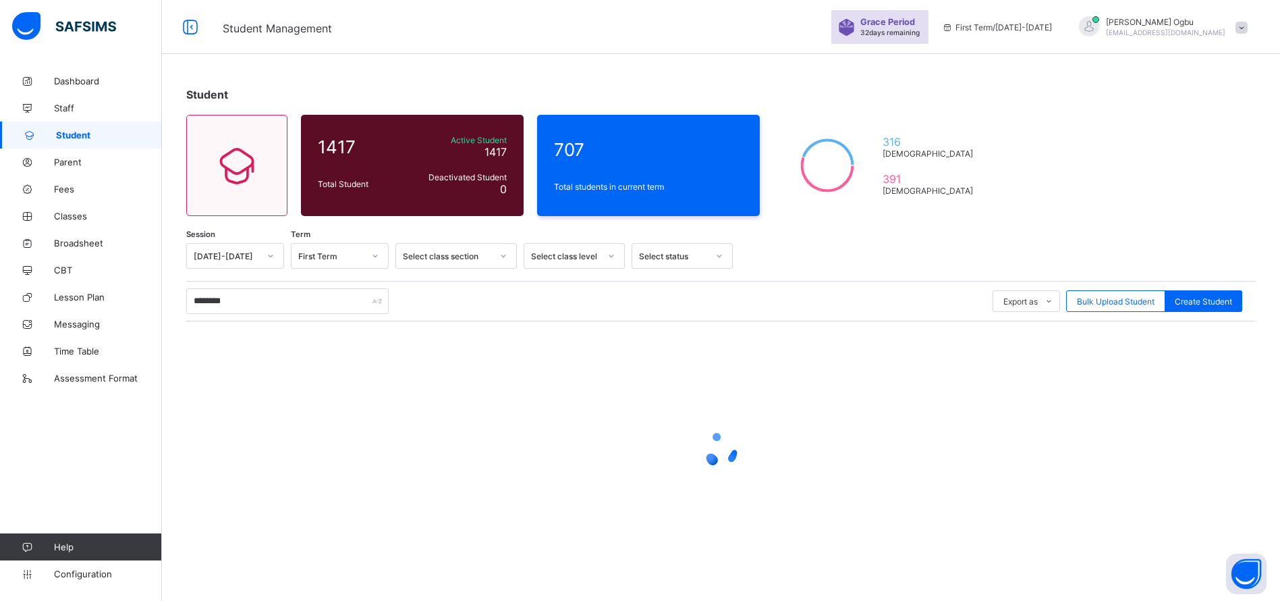
scroll to position [0, 0]
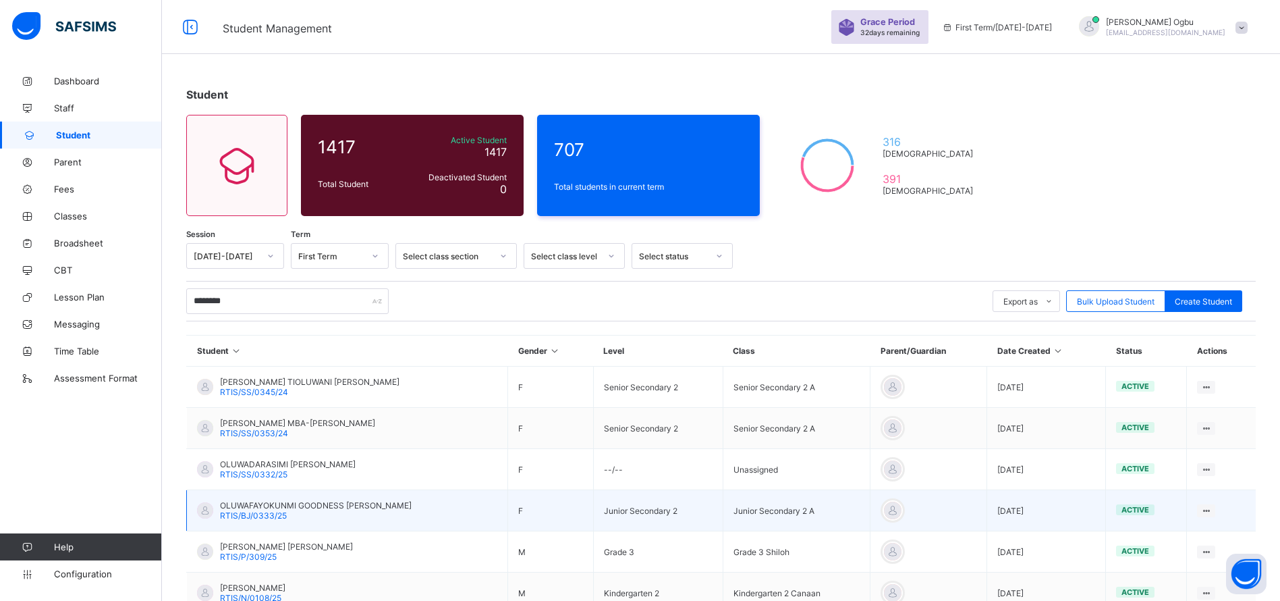
click at [285, 511] on span "RTIS/BJ/0333/25" at bounding box center [253, 515] width 67 height 10
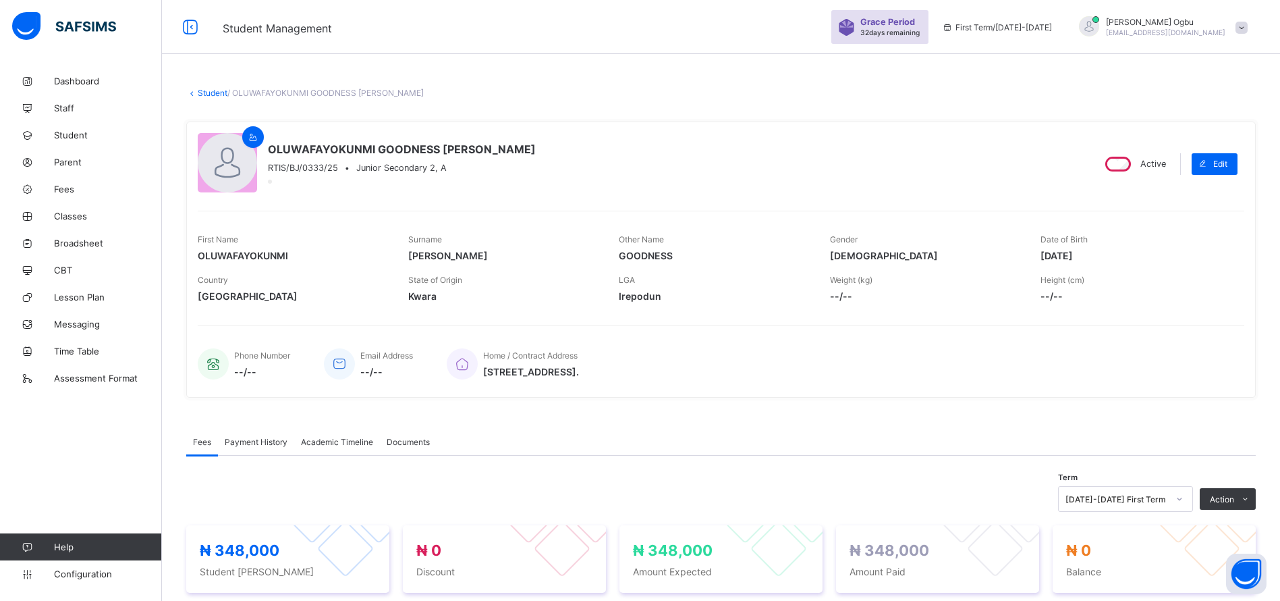
click at [227, 449] on div "Payment History" at bounding box center [256, 441] width 76 height 27
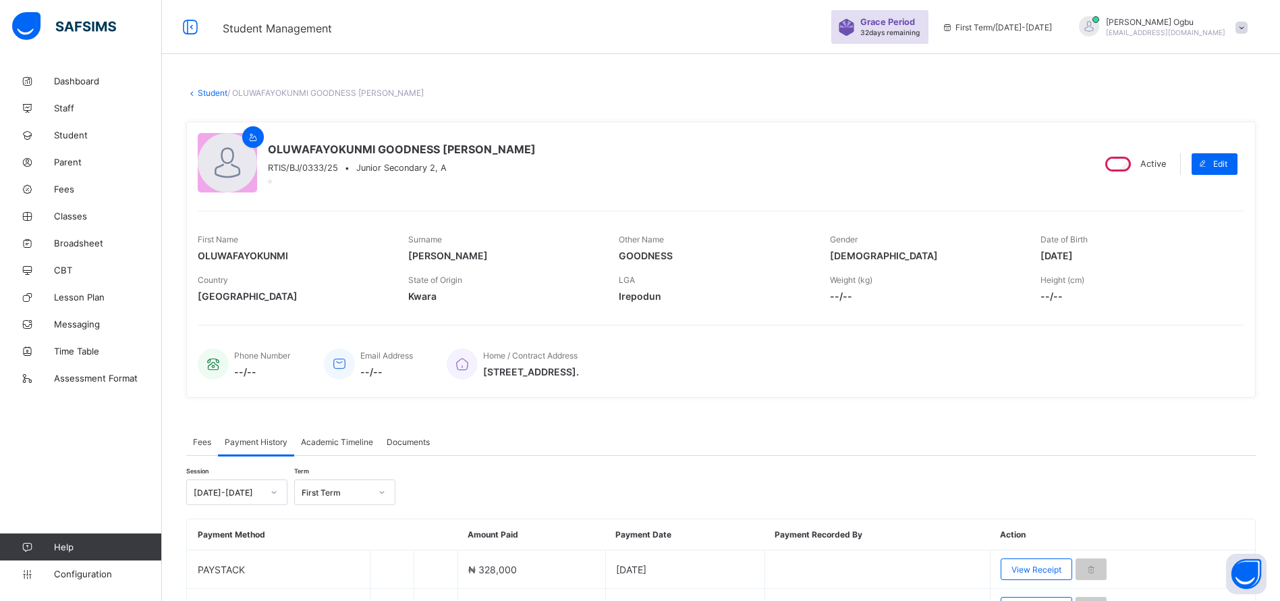
click at [247, 443] on span "Payment History" at bounding box center [256, 442] width 63 height 10
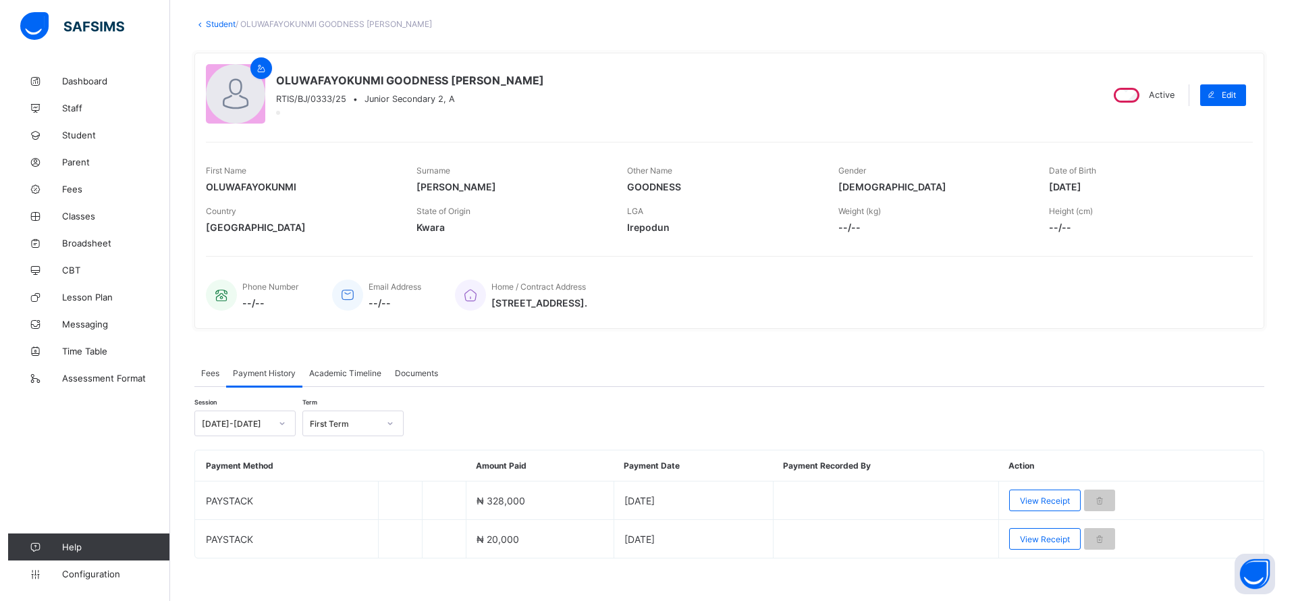
scroll to position [80, 0]
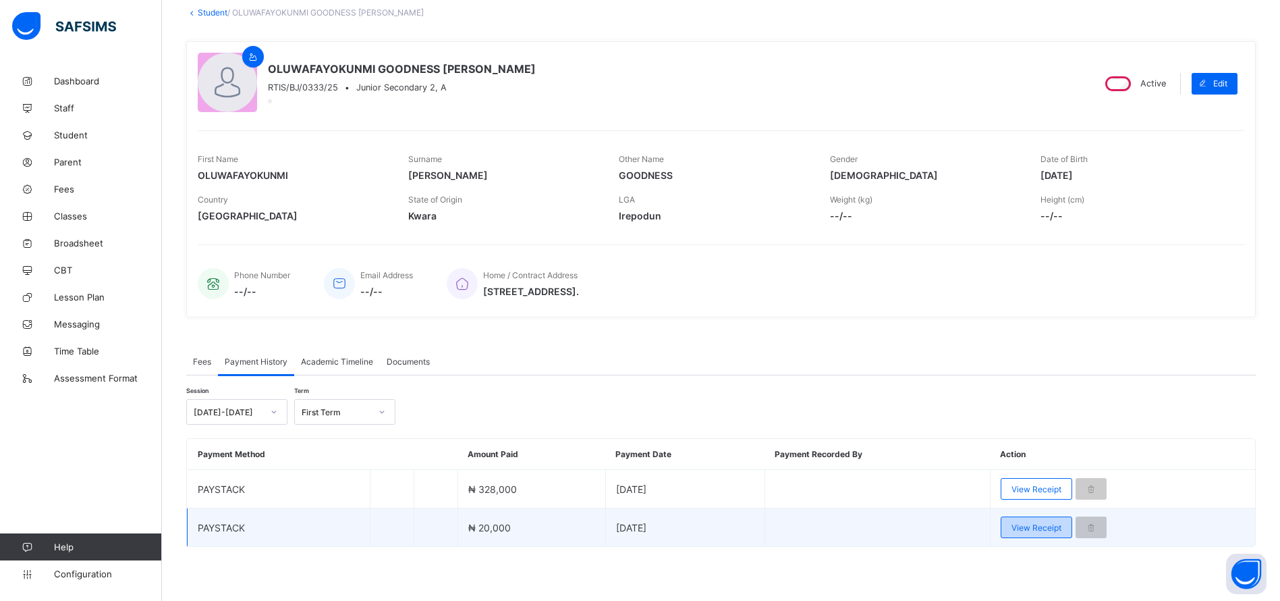
click at [1034, 532] on span "View Receipt" at bounding box center [1037, 527] width 50 height 10
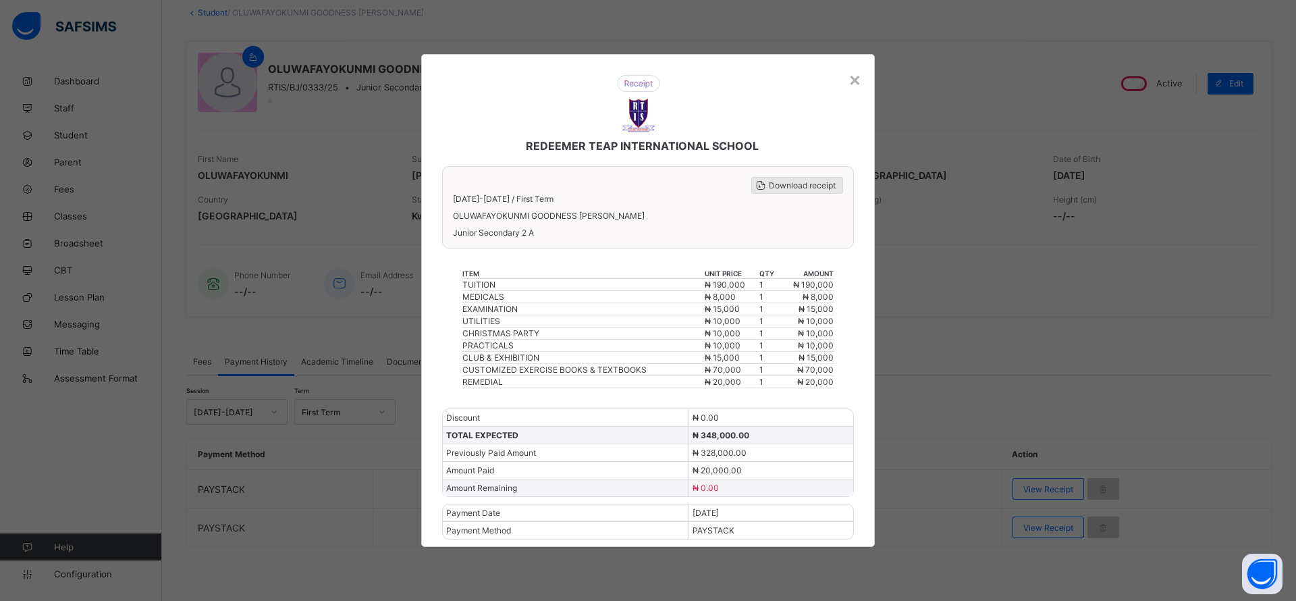
click at [775, 189] on span "Download receipt" at bounding box center [802, 185] width 67 height 10
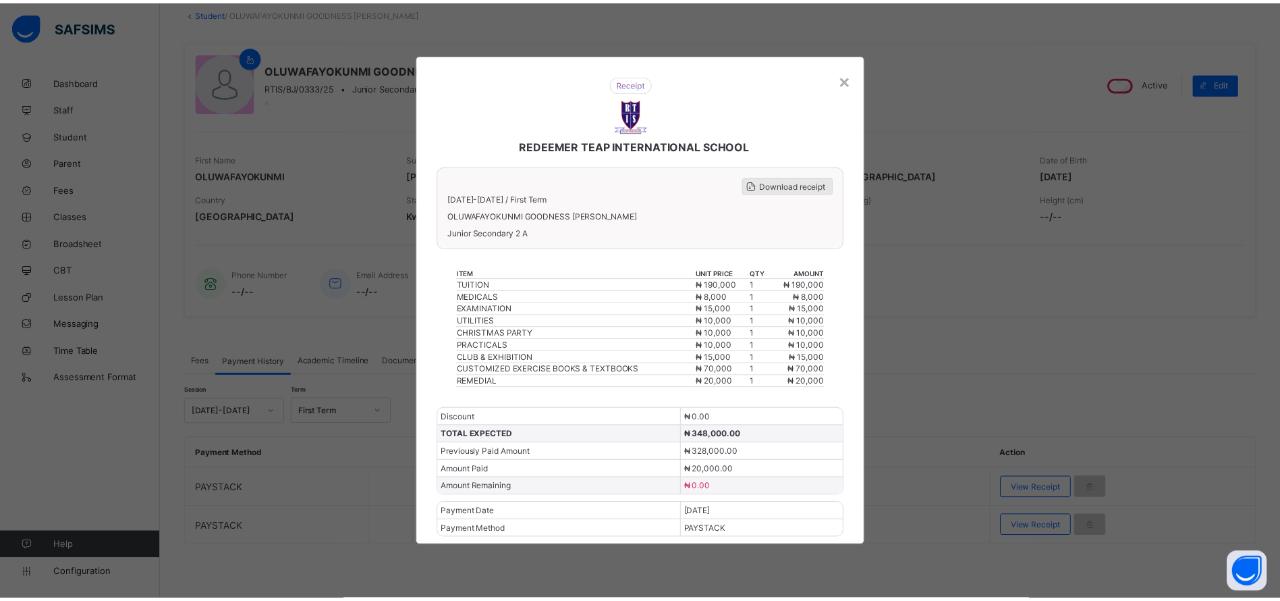
scroll to position [0, 0]
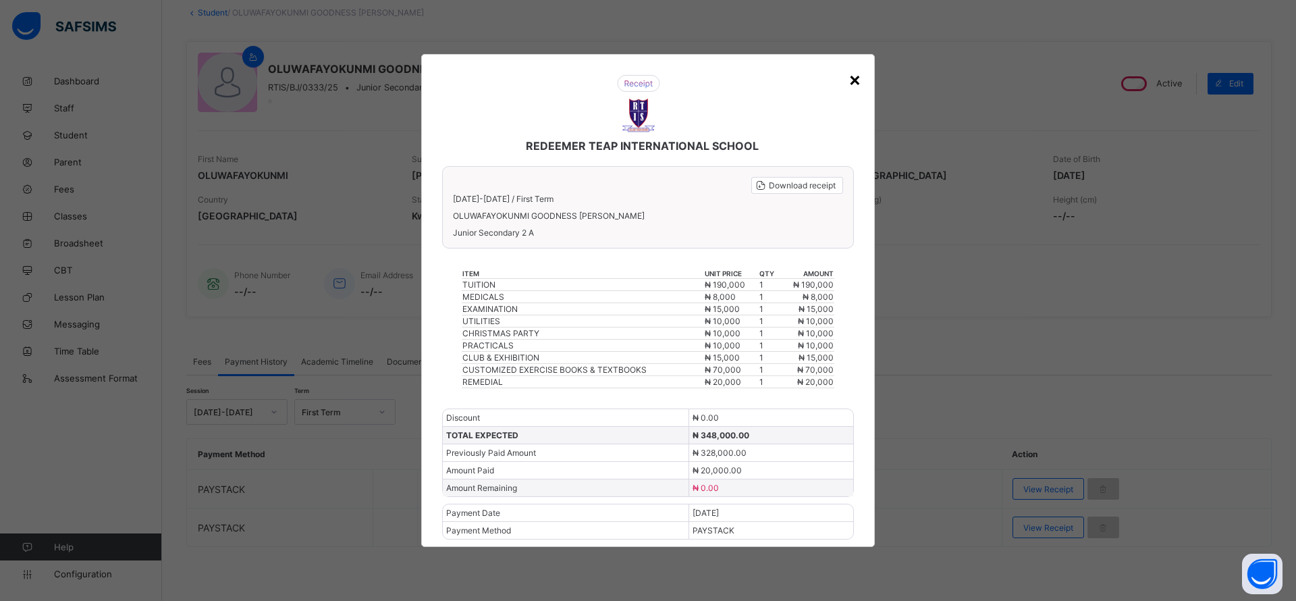
click at [852, 86] on div "×" at bounding box center [854, 78] width 13 height 23
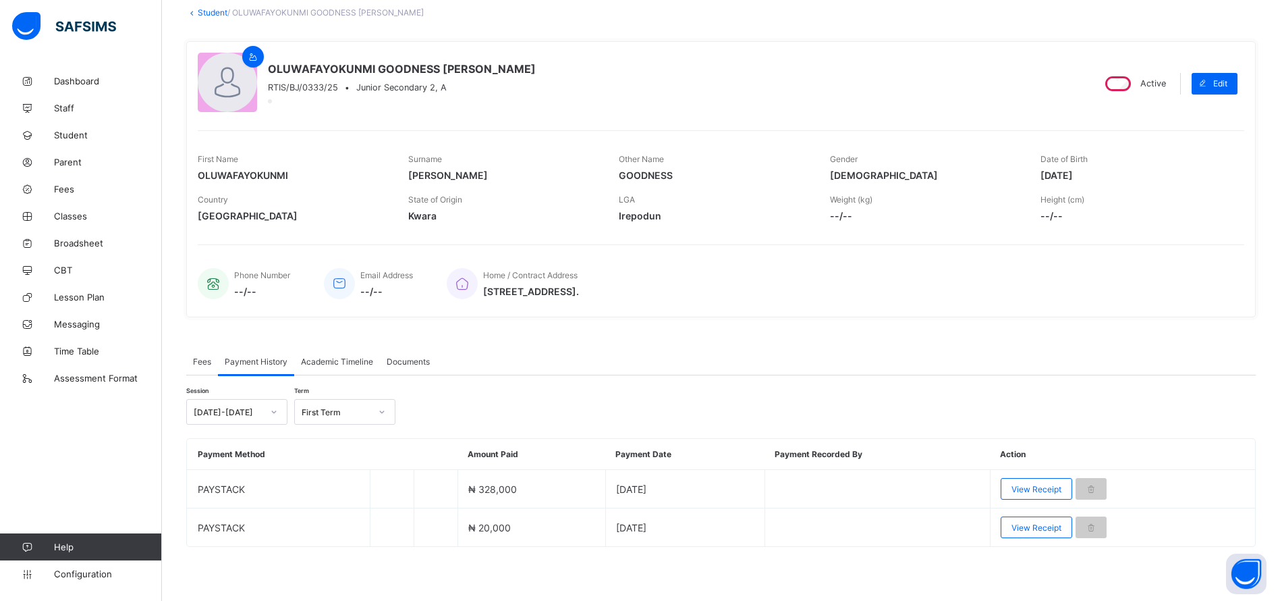
click at [206, 18] on div "× Delete Document This action would delete the document with name: from the sys…" at bounding box center [721, 293] width 1118 height 613
click at [206, 14] on link "Student" at bounding box center [213, 12] width 30 height 10
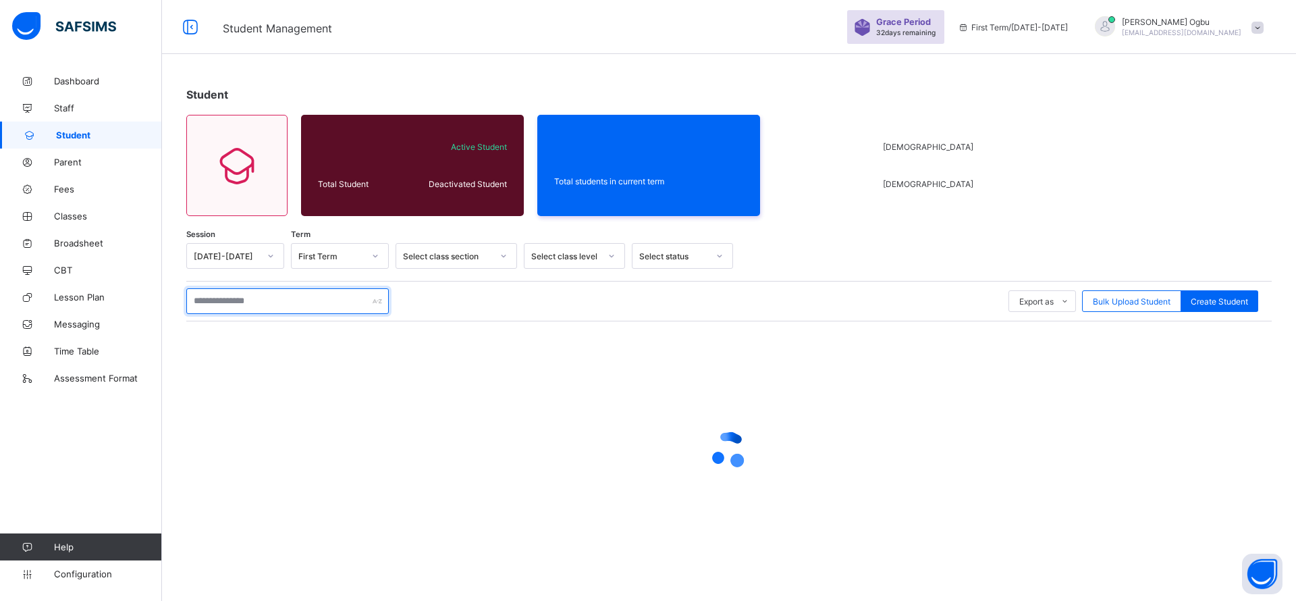
click at [252, 300] on input "text" at bounding box center [287, 301] width 202 height 26
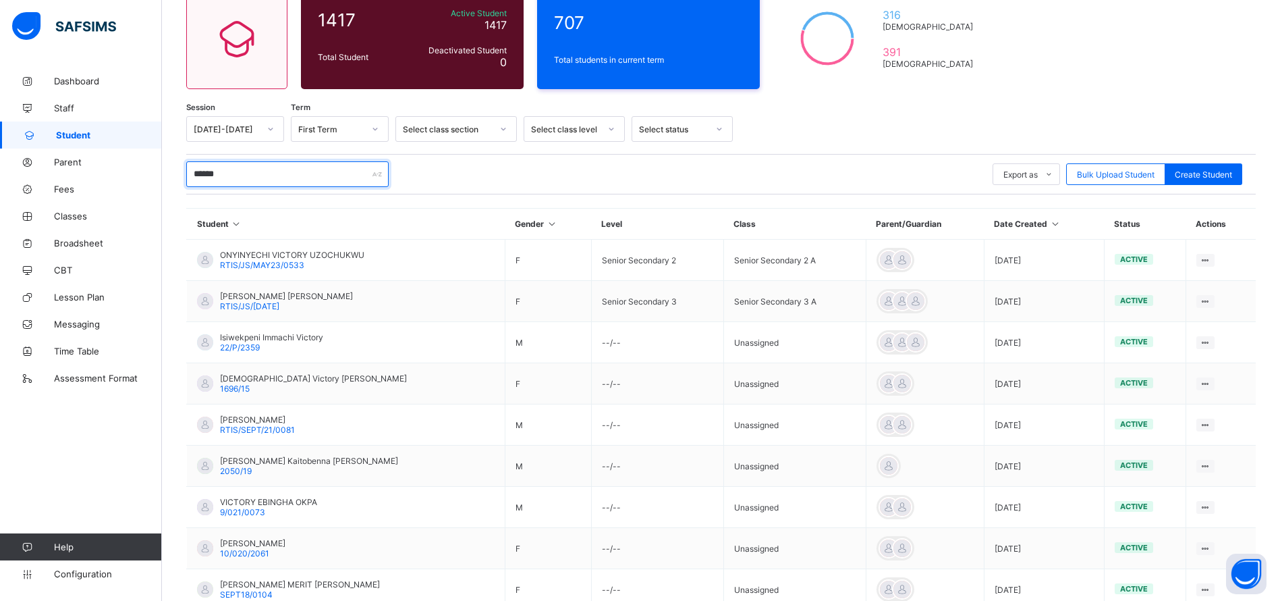
scroll to position [258, 0]
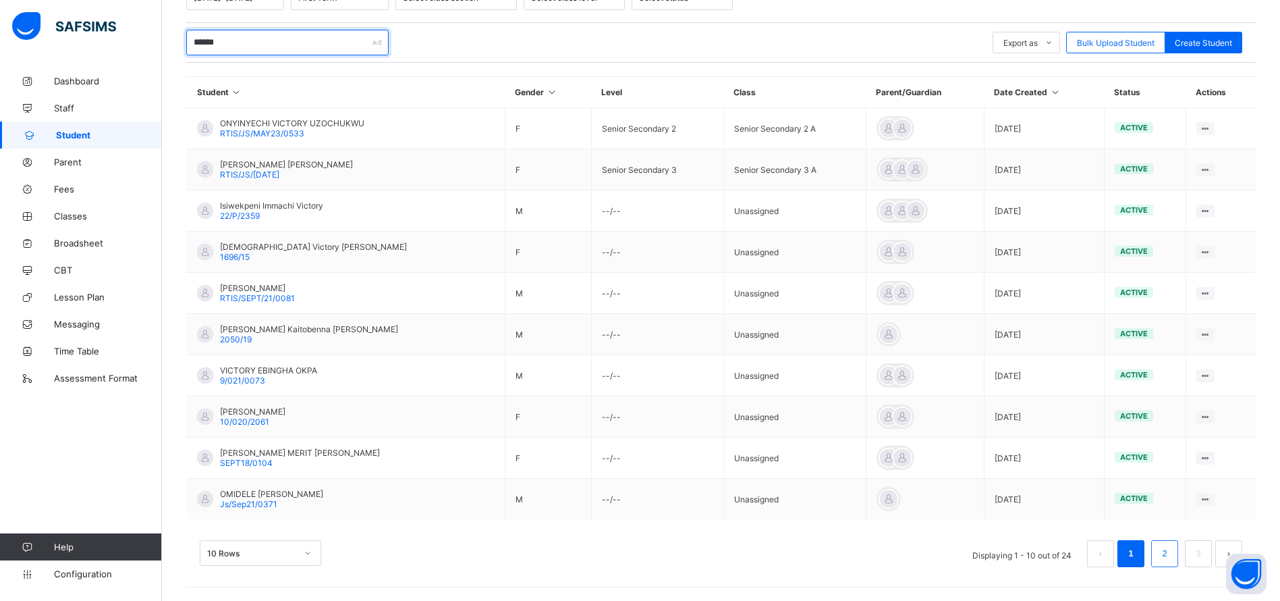
type input "******"
click at [1171, 559] on link "2" at bounding box center [1164, 554] width 13 height 18
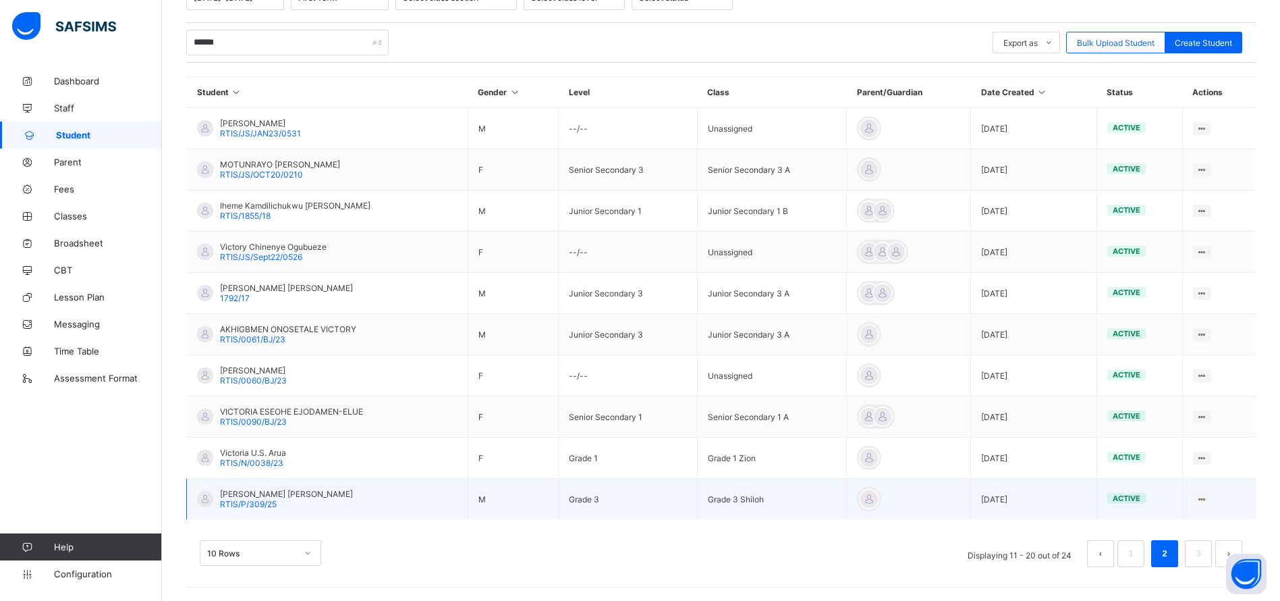
click at [267, 495] on span "[PERSON_NAME] [PERSON_NAME]" at bounding box center [286, 494] width 133 height 10
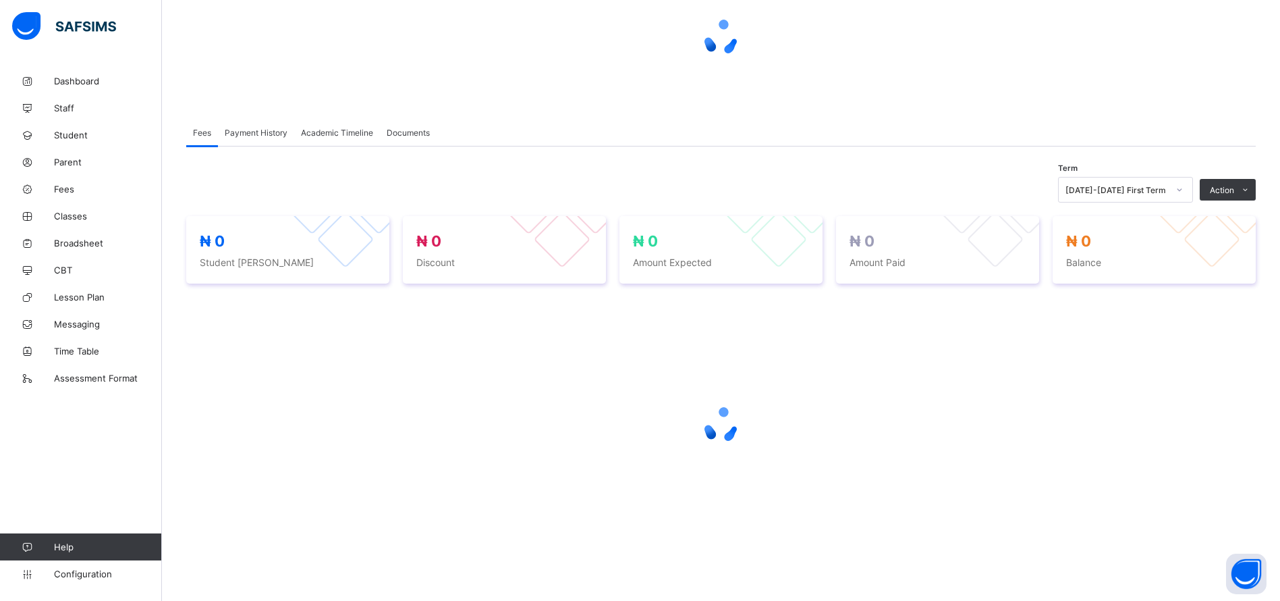
scroll to position [258, 0]
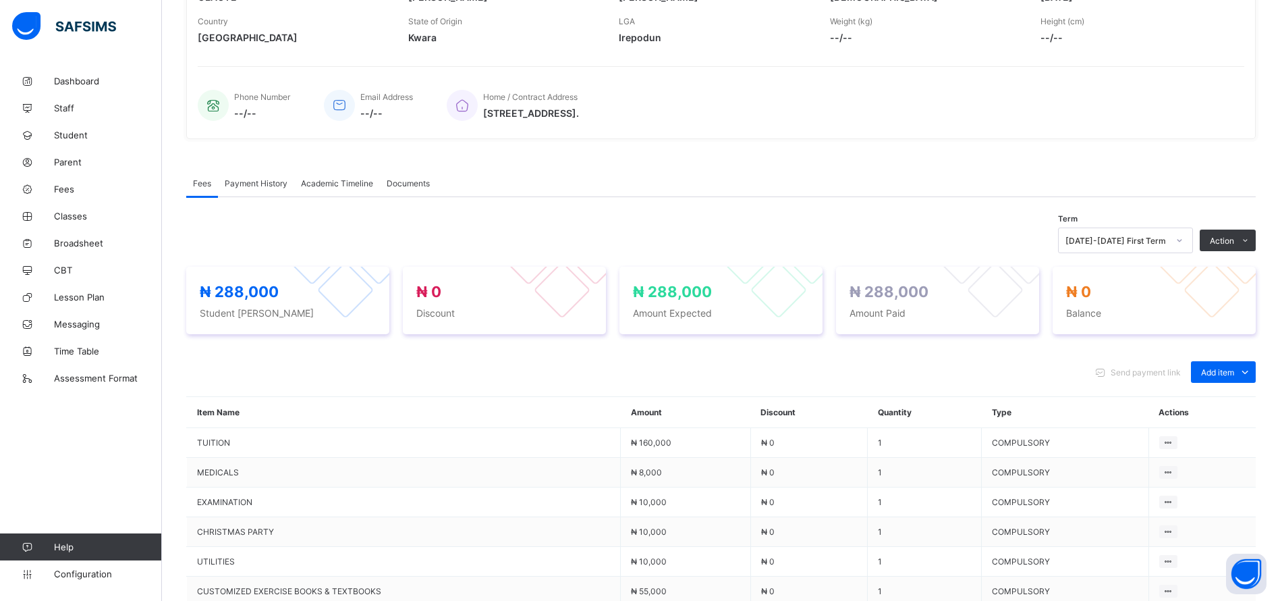
click at [256, 184] on span "Payment History" at bounding box center [256, 183] width 63 height 10
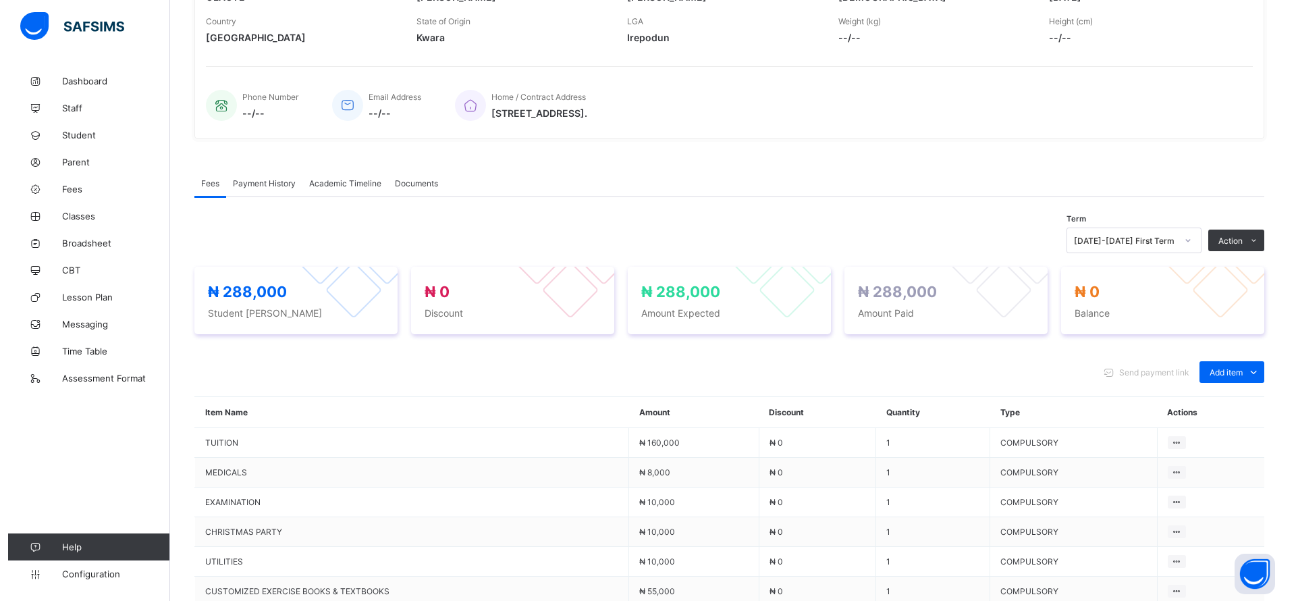
scroll to position [80, 0]
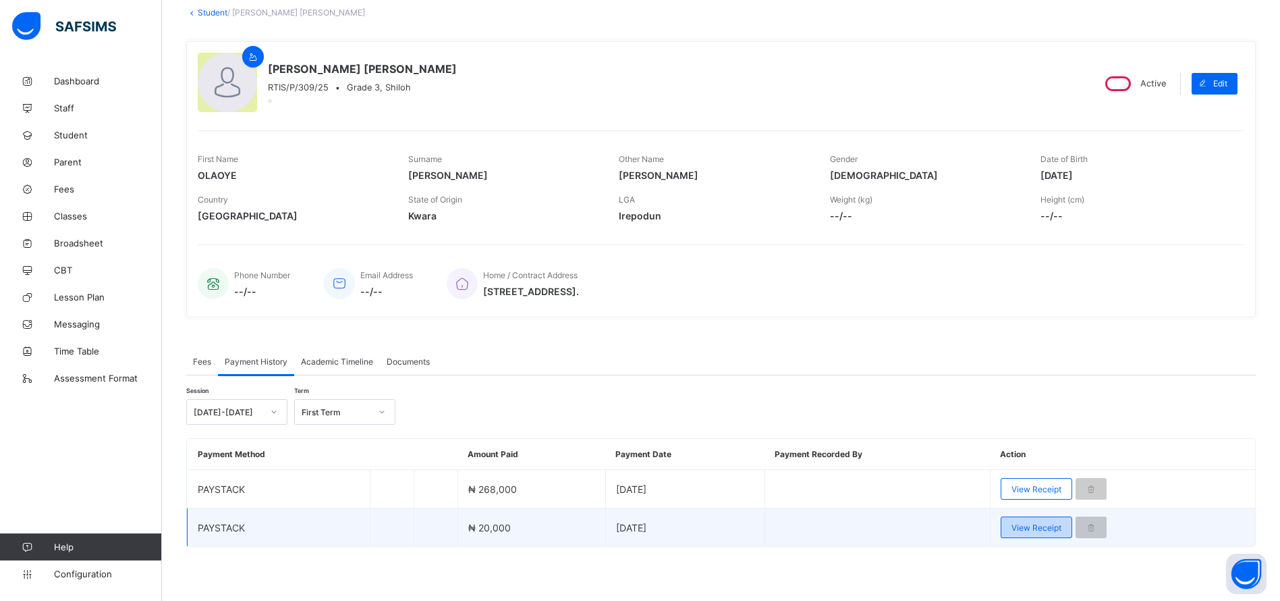
click at [1039, 528] on span "View Receipt" at bounding box center [1037, 527] width 50 height 10
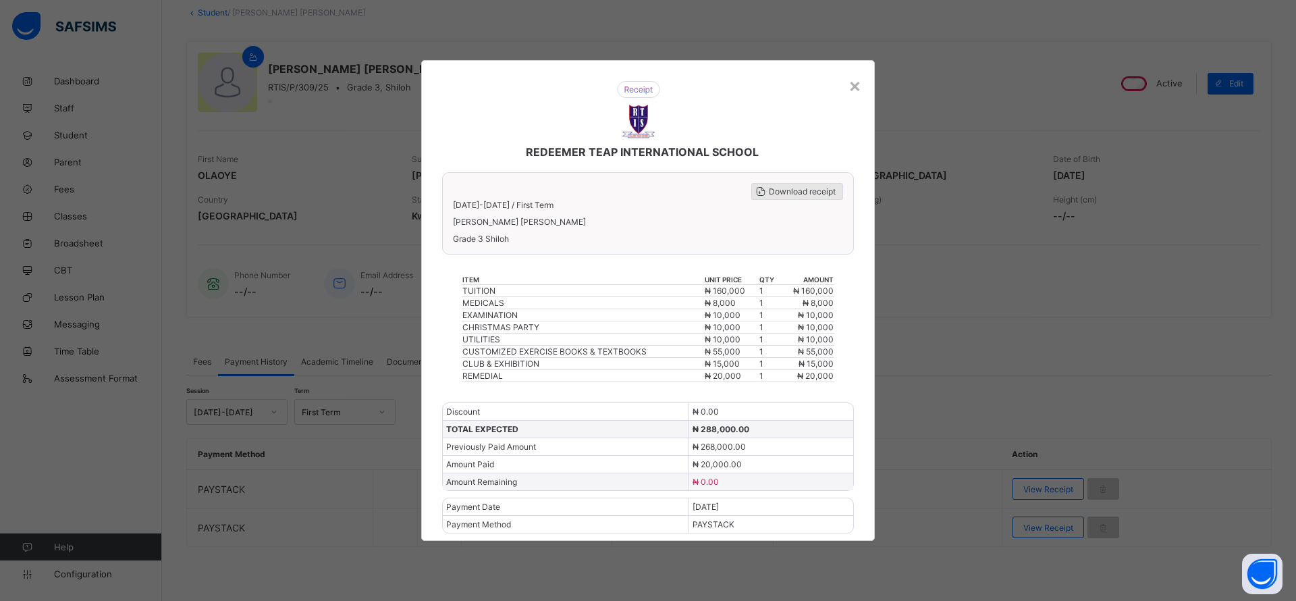
click at [786, 187] on span "Download receipt" at bounding box center [802, 191] width 67 height 10
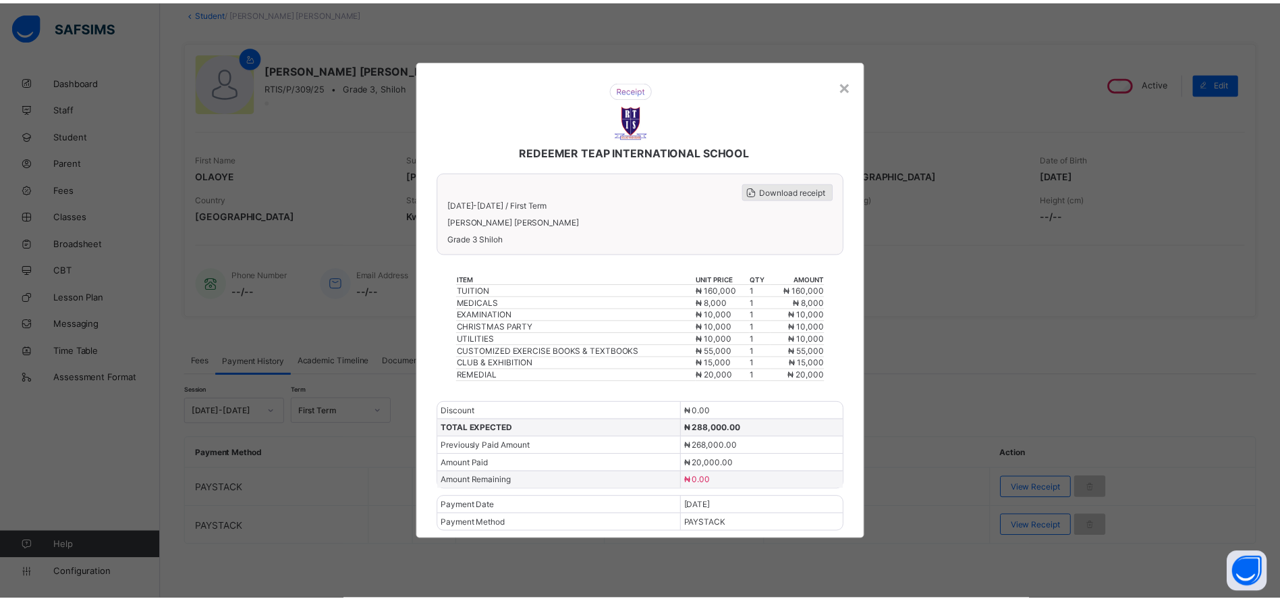
scroll to position [0, 0]
